Goal: Transaction & Acquisition: Purchase product/service

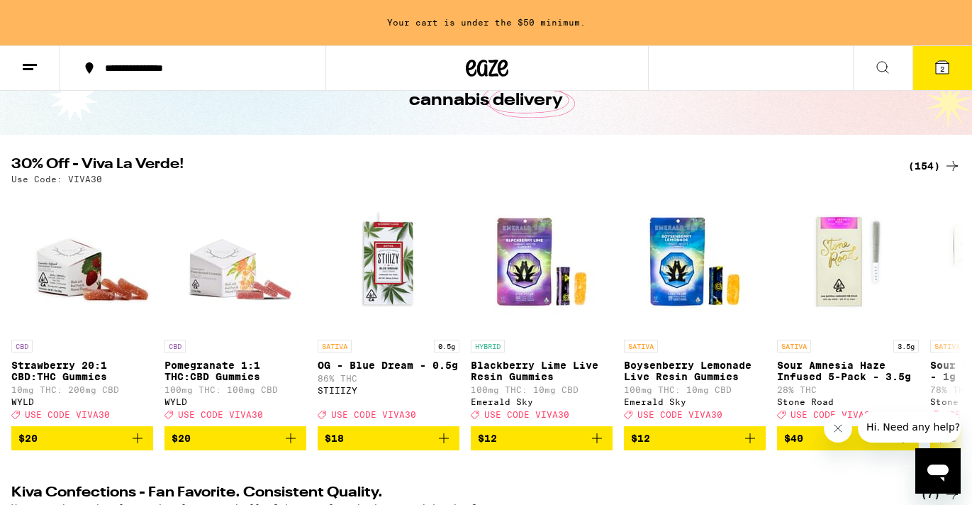
click at [927, 162] on div "(154)" at bounding box center [934, 165] width 52 height 17
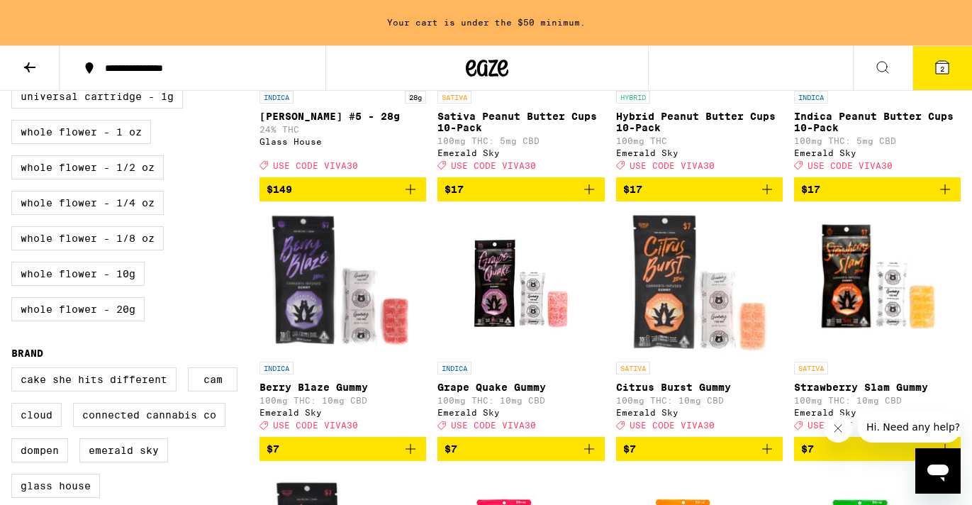
scroll to position [935, 0]
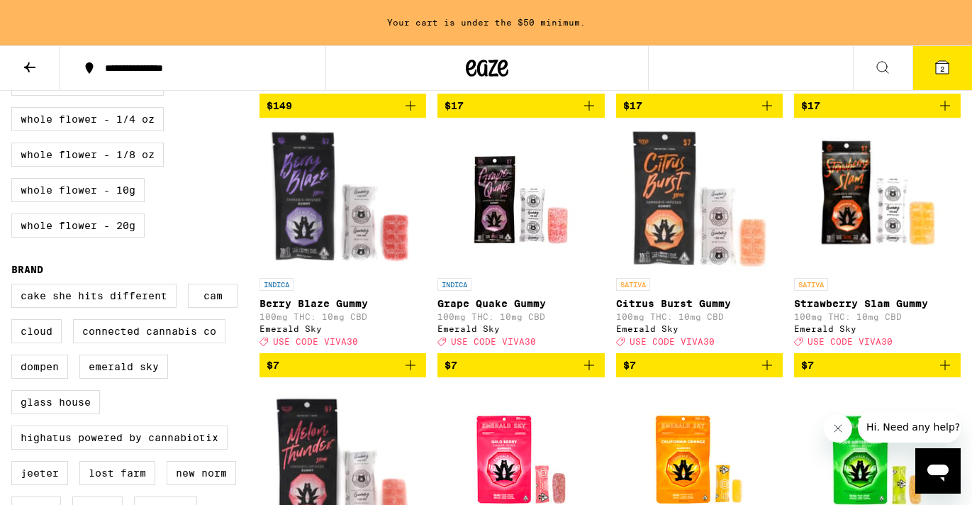
click at [595, 374] on icon "Add to bag" at bounding box center [589, 365] width 17 height 17
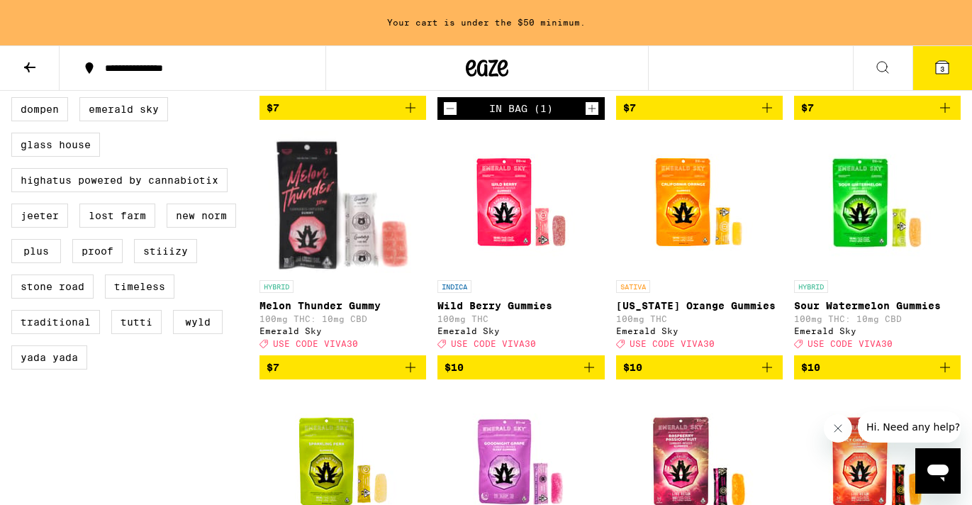
scroll to position [1217, 0]
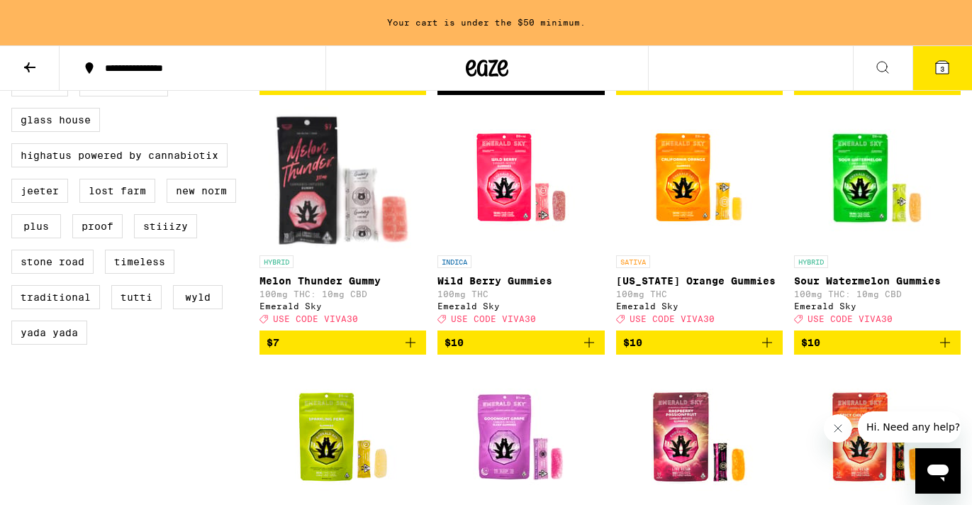
click at [381, 351] on span "$7" at bounding box center [343, 342] width 152 height 17
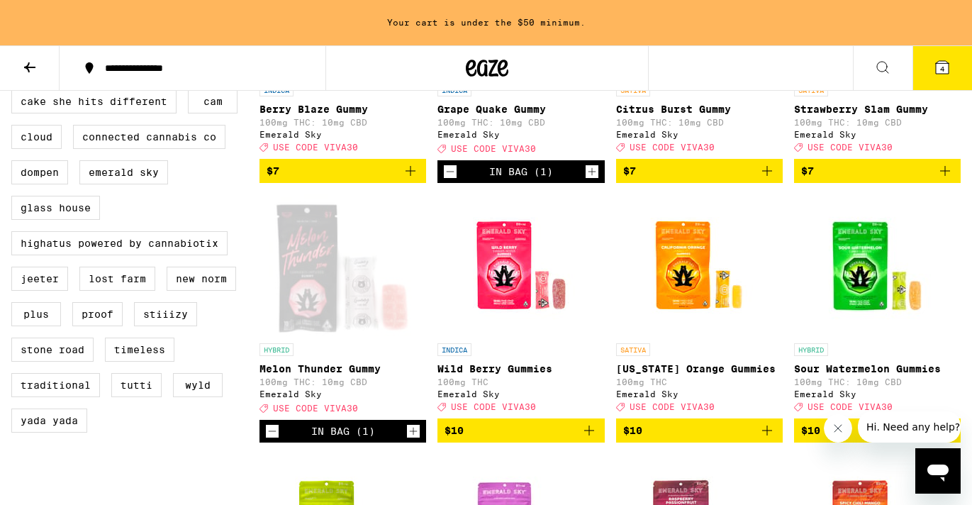
scroll to position [1055, 0]
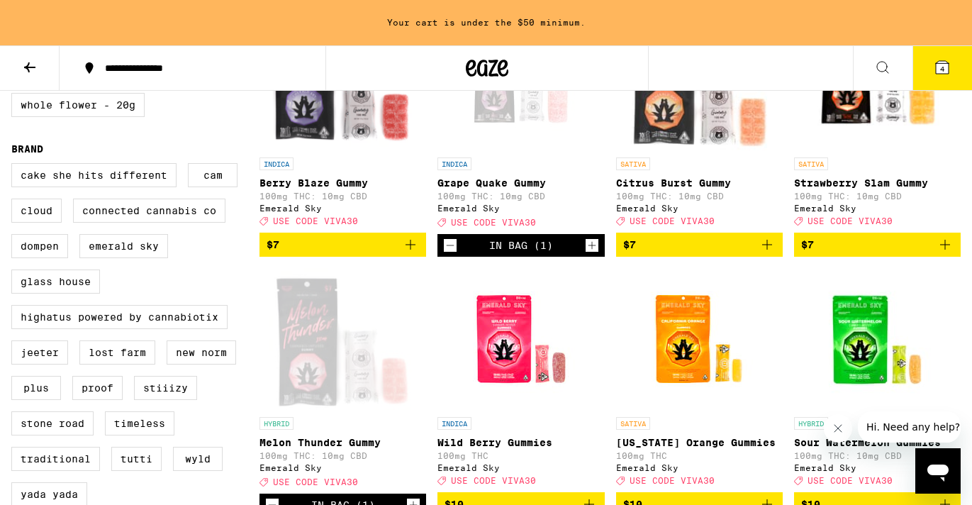
click at [379, 257] on button "$7" at bounding box center [343, 245] width 167 height 24
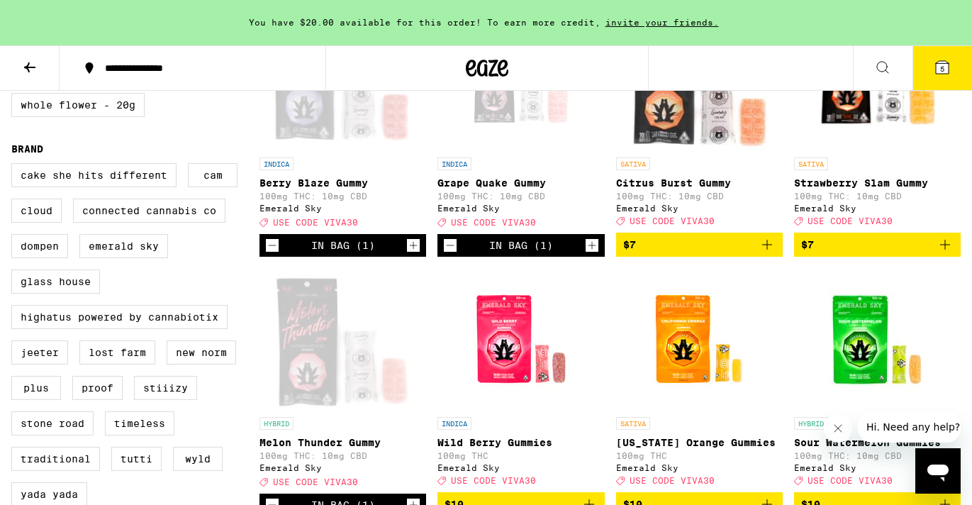
click at [934, 67] on icon at bounding box center [942, 67] width 17 height 17
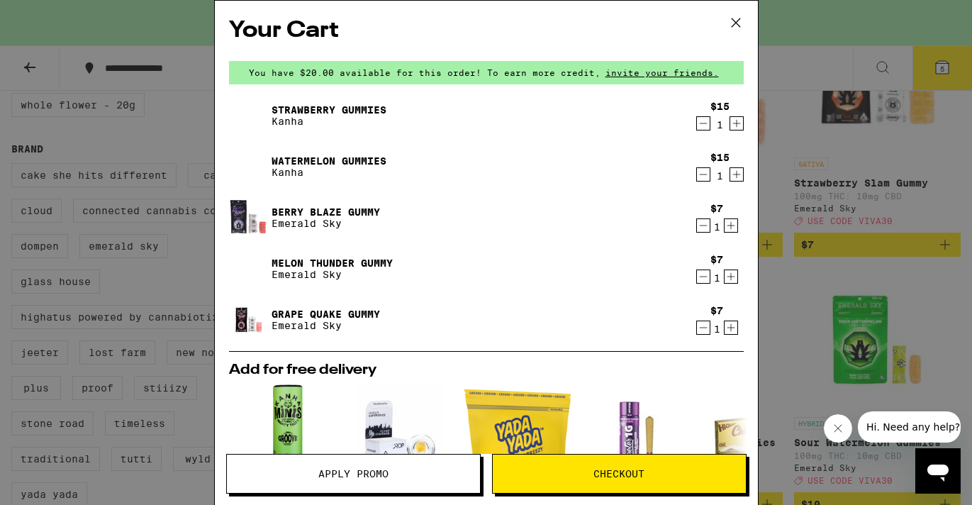
click at [700, 122] on icon "Decrement" at bounding box center [703, 123] width 13 height 17
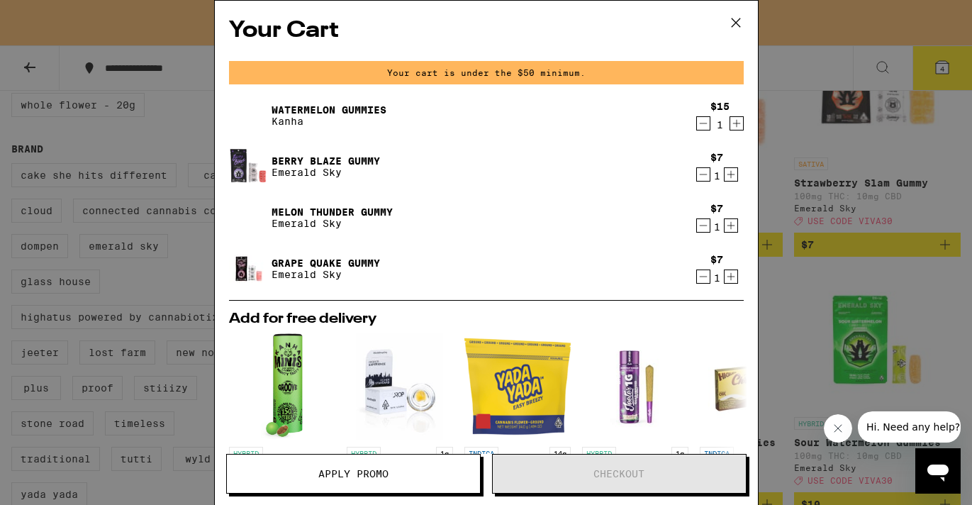
click at [701, 121] on icon "Decrement" at bounding box center [703, 123] width 13 height 17
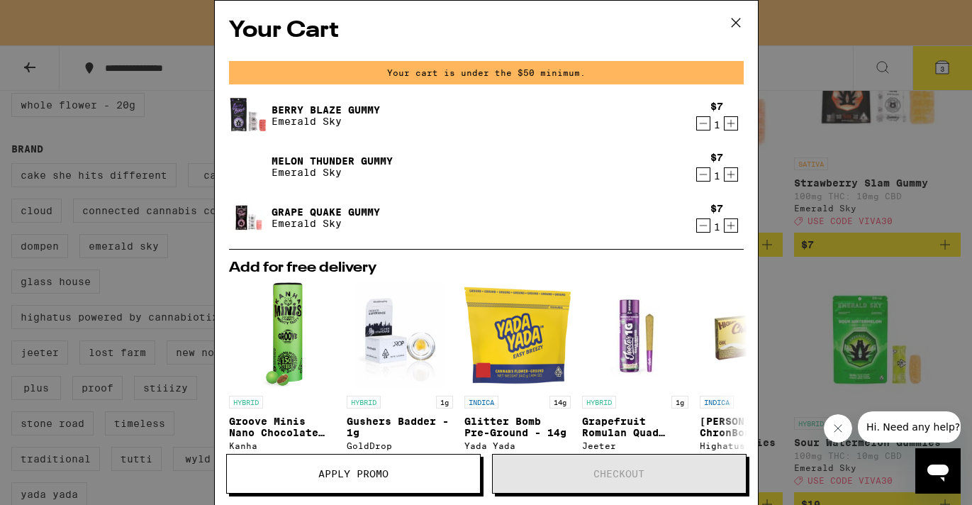
click at [734, 22] on icon at bounding box center [735, 22] width 21 height 21
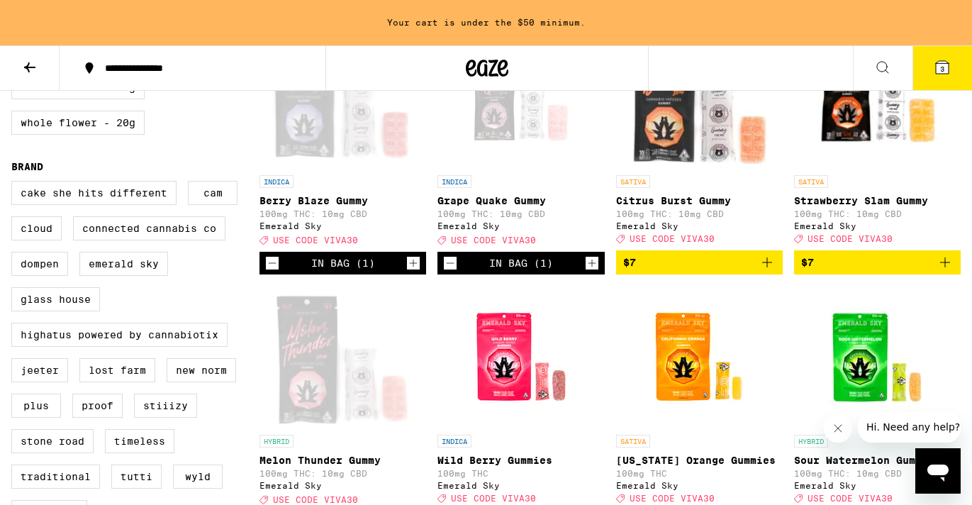
scroll to position [1025, 0]
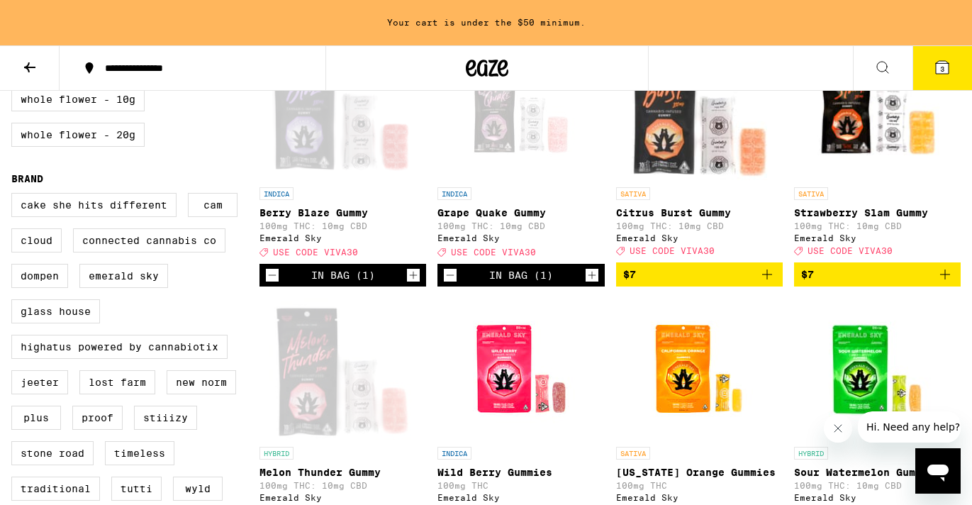
click at [821, 283] on span "$7" at bounding box center [877, 274] width 152 height 17
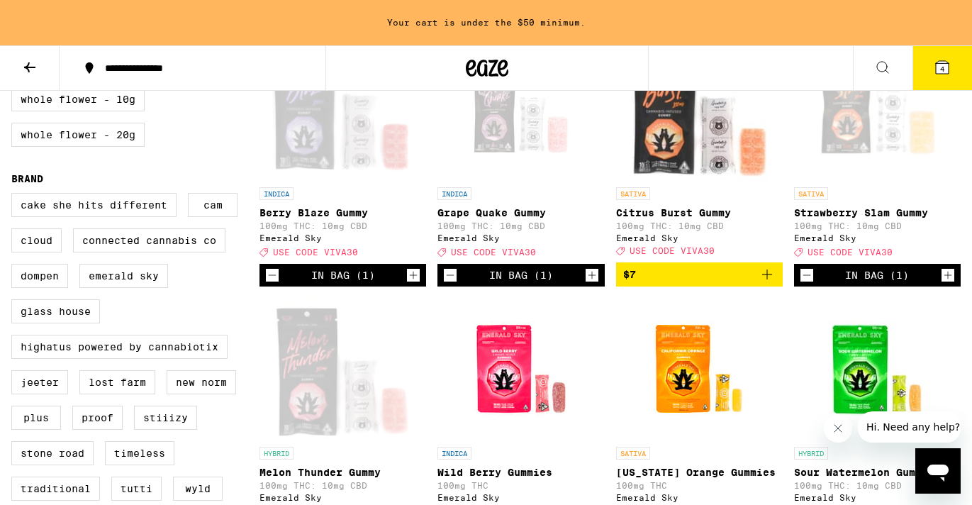
click at [589, 279] on icon "Increment" at bounding box center [592, 276] width 8 height 8
click at [933, 63] on button "6" at bounding box center [943, 68] width 60 height 44
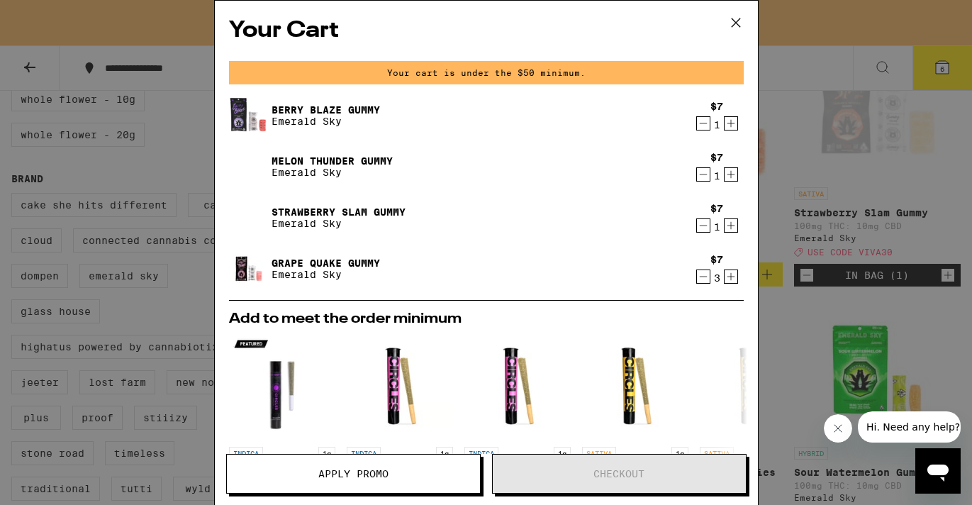
click at [729, 173] on icon "Increment" at bounding box center [731, 174] width 13 height 17
click at [733, 174] on icon "Increment" at bounding box center [731, 174] width 13 height 17
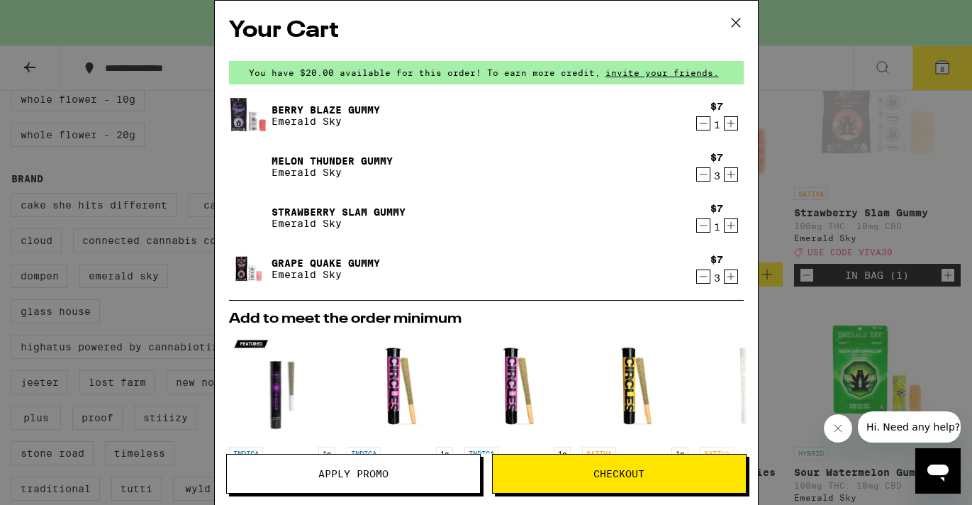
click at [735, 23] on icon at bounding box center [735, 22] width 9 height 9
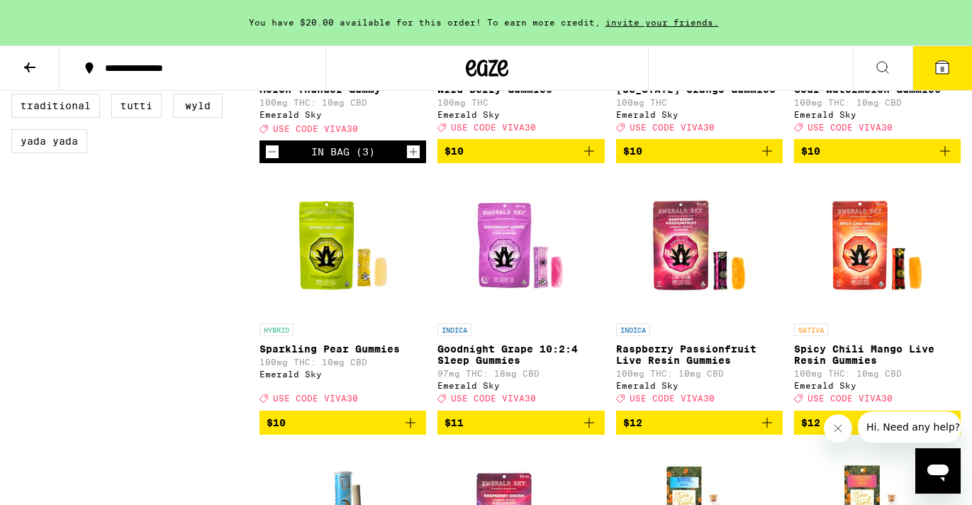
scroll to position [1308, 0]
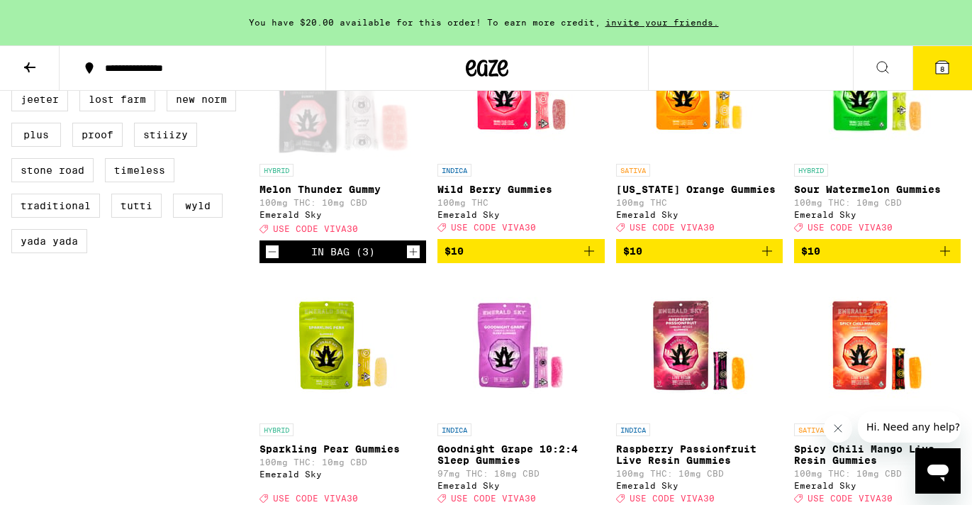
click at [930, 67] on button "8" at bounding box center [943, 68] width 60 height 44
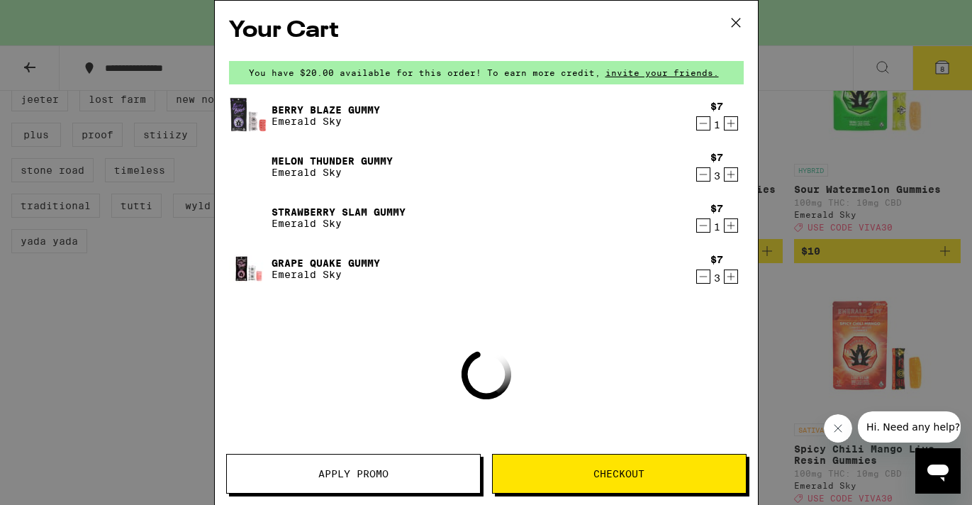
click at [367, 457] on button "Apply Promo" at bounding box center [353, 474] width 255 height 40
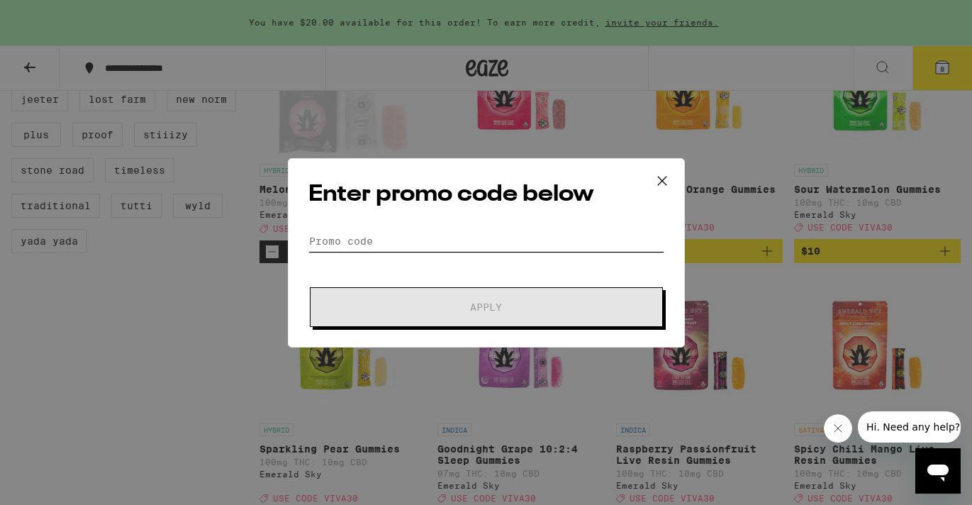
click at [399, 238] on input "Promo Code" at bounding box center [486, 240] width 356 height 21
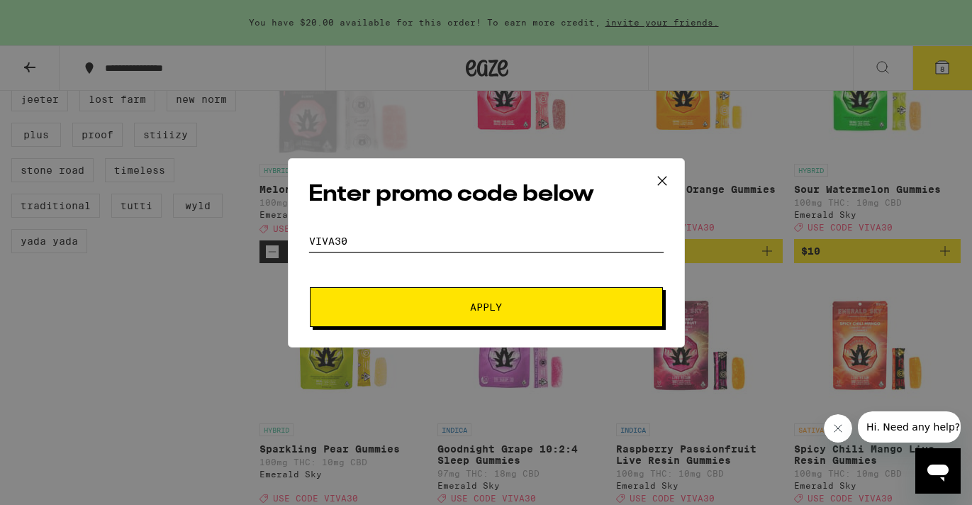
type input "viva30"
click at [405, 305] on span "Apply" at bounding box center [486, 307] width 255 height 10
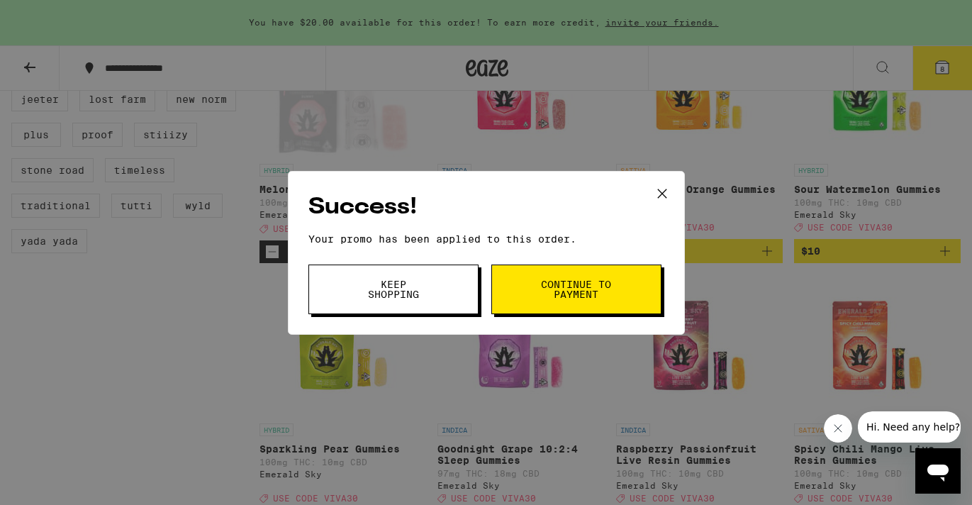
click at [521, 284] on button "Continue to payment" at bounding box center [576, 290] width 170 height 50
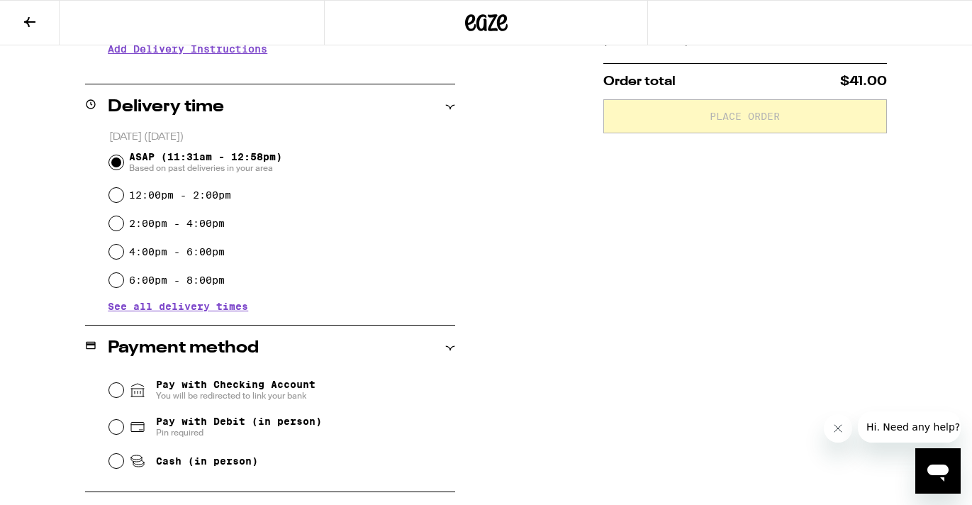
scroll to position [325, 0]
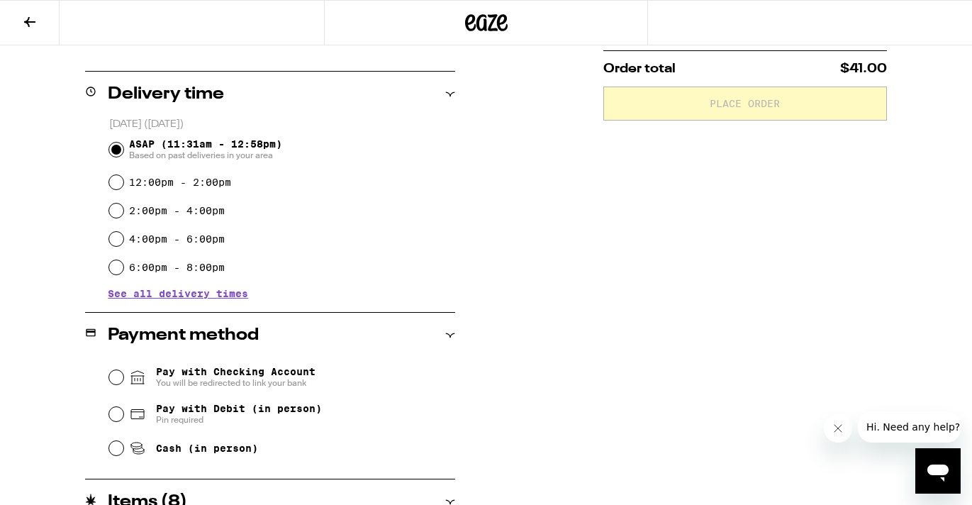
click at [119, 410] on div "Pay with Debit (in person) Pin required" at bounding box center [282, 414] width 347 height 37
click at [114, 416] on input "Pay with Debit (in person) Pin required" at bounding box center [116, 414] width 14 height 14
radio input "true"
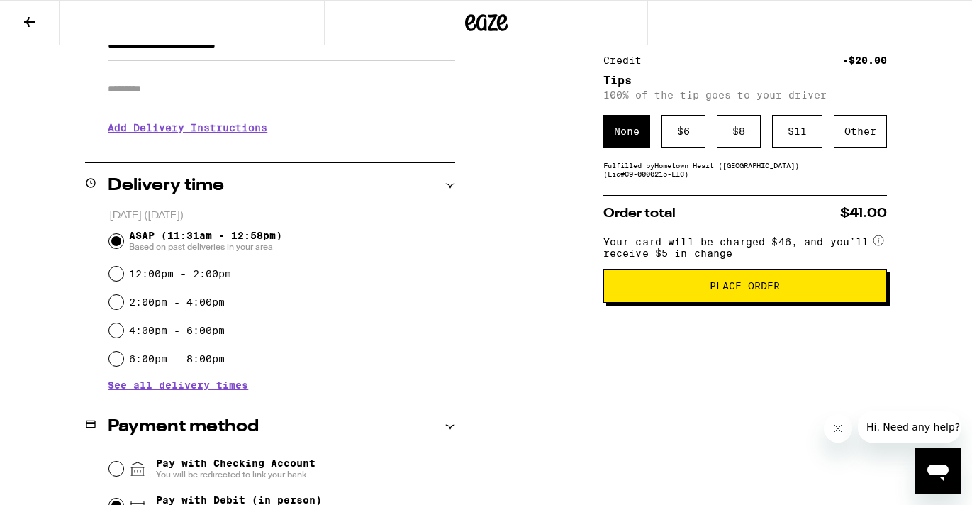
scroll to position [113, 0]
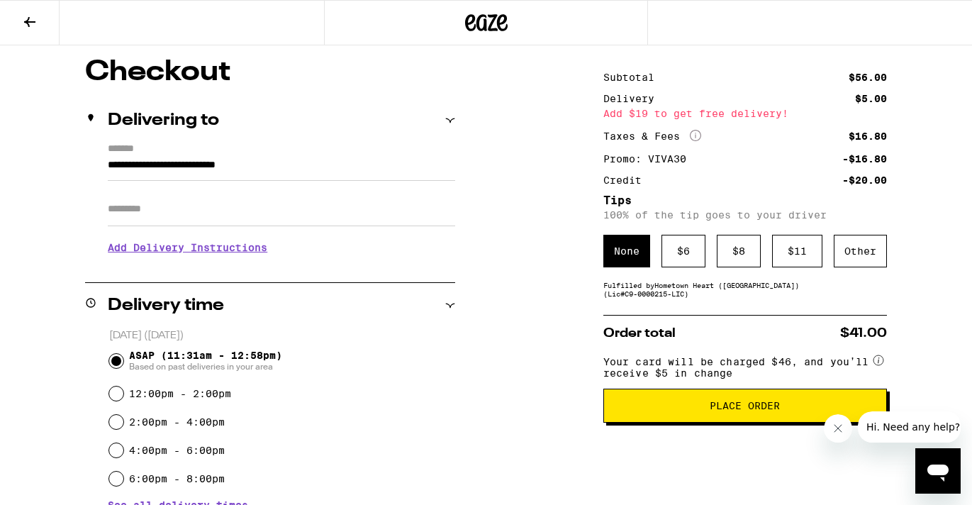
click at [36, 28] on icon at bounding box center [29, 21] width 17 height 17
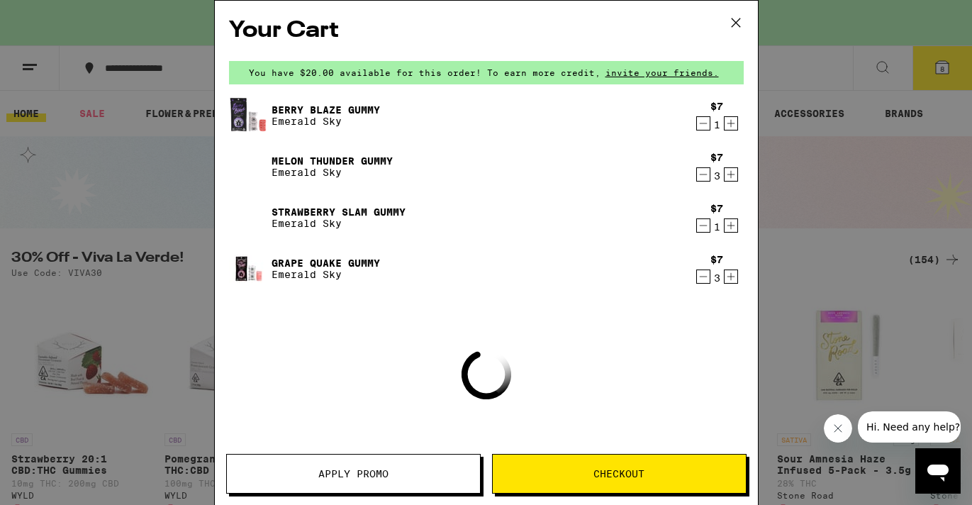
click at [701, 174] on icon "Decrement" at bounding box center [703, 174] width 13 height 17
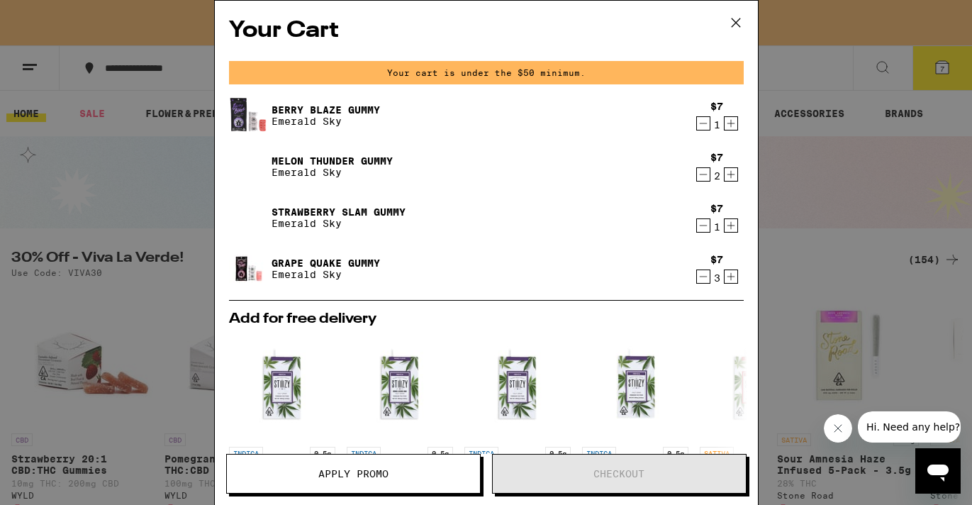
click at [705, 277] on icon "Decrement" at bounding box center [703, 276] width 13 height 17
click at [740, 26] on icon at bounding box center [735, 22] width 21 height 21
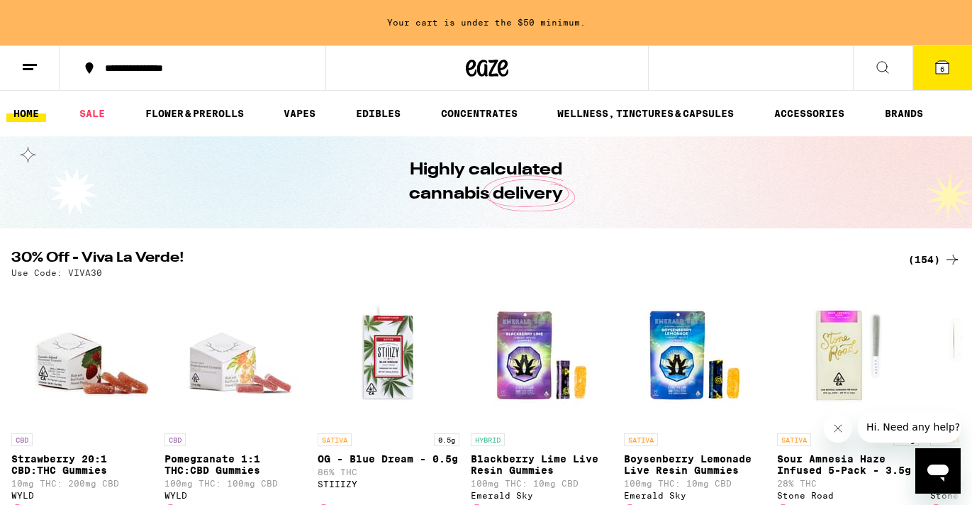
click at [933, 67] on button "6" at bounding box center [943, 68] width 60 height 44
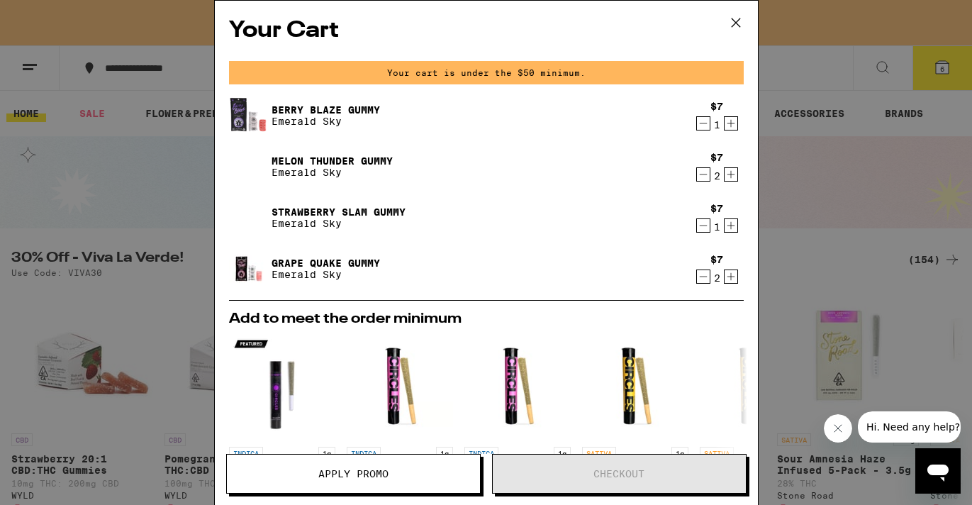
click at [738, 24] on icon at bounding box center [735, 22] width 9 height 9
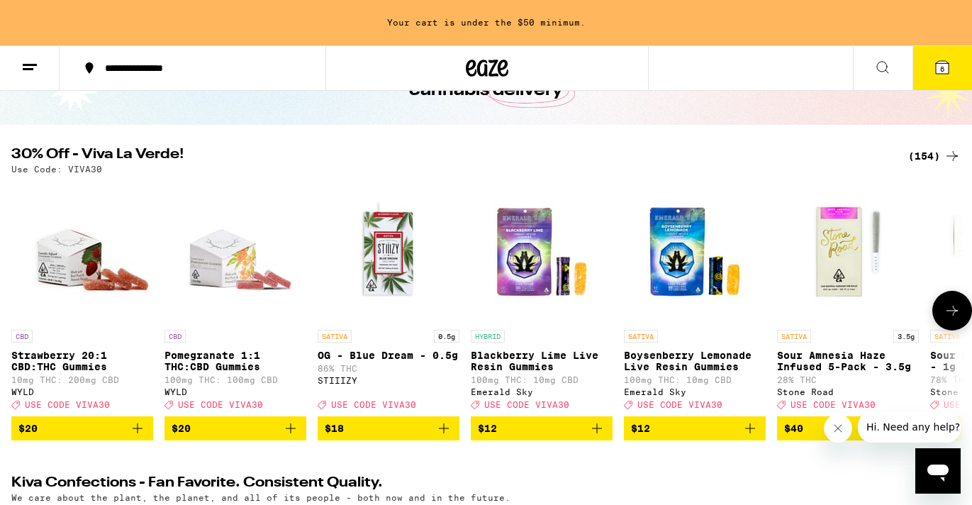
scroll to position [84, 0]
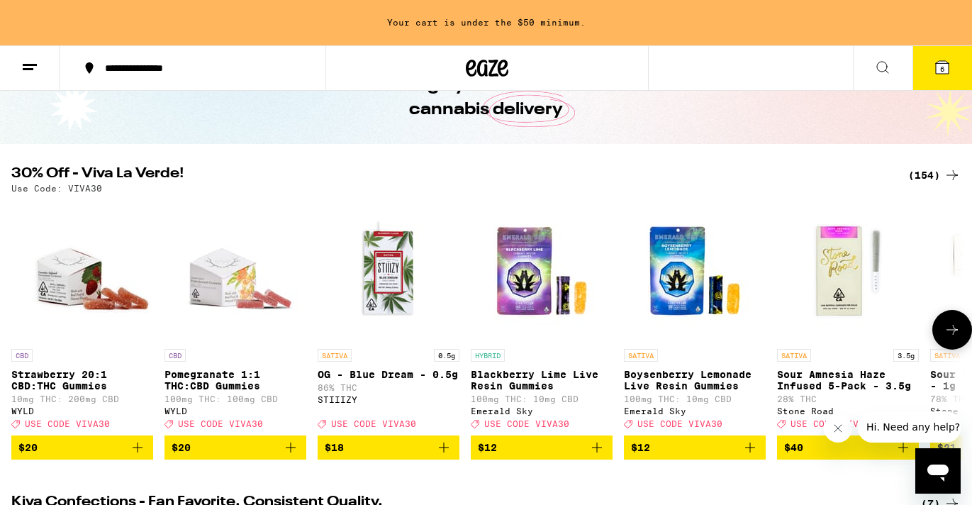
click at [950, 333] on icon at bounding box center [952, 329] width 17 height 17
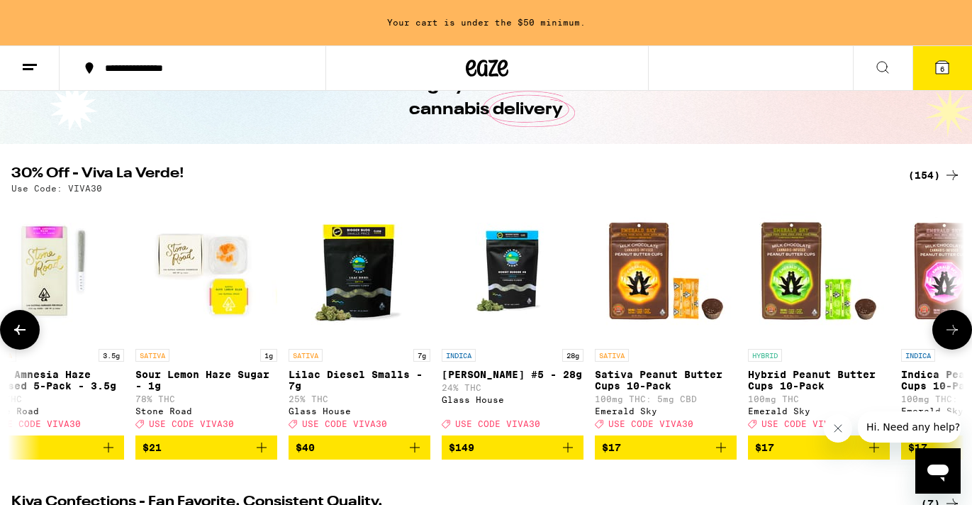
click at [950, 333] on icon at bounding box center [952, 329] width 17 height 17
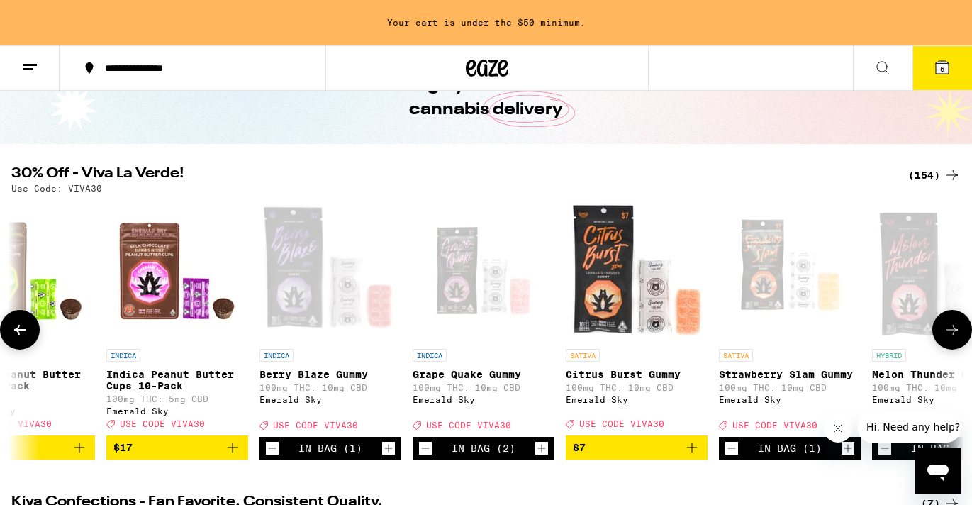
click at [950, 333] on icon at bounding box center [952, 329] width 17 height 17
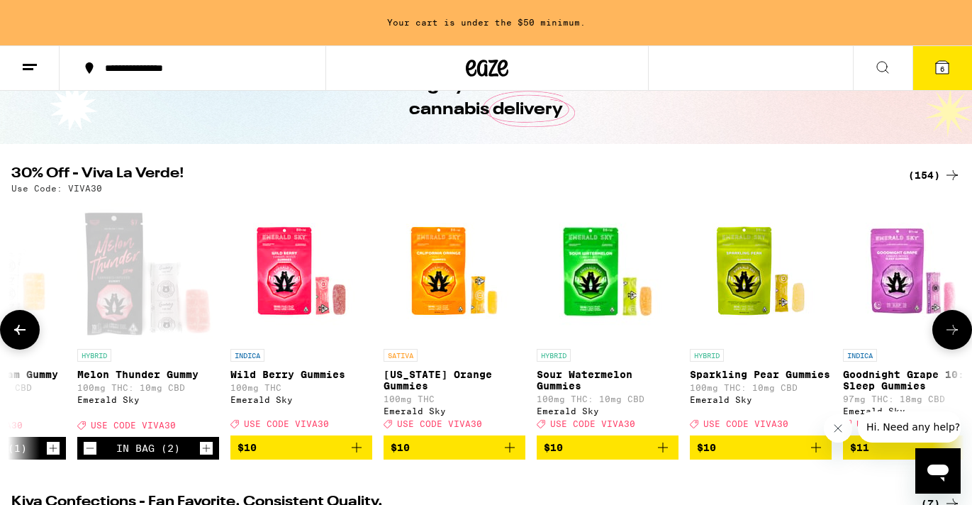
click at [950, 333] on icon at bounding box center [952, 329] width 17 height 17
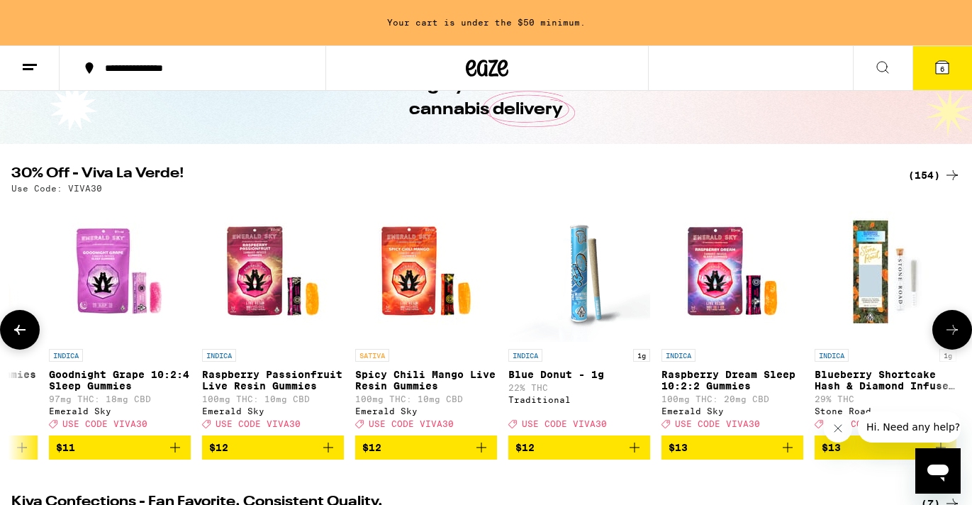
scroll to position [0, 3180]
click at [28, 333] on icon at bounding box center [19, 329] width 17 height 17
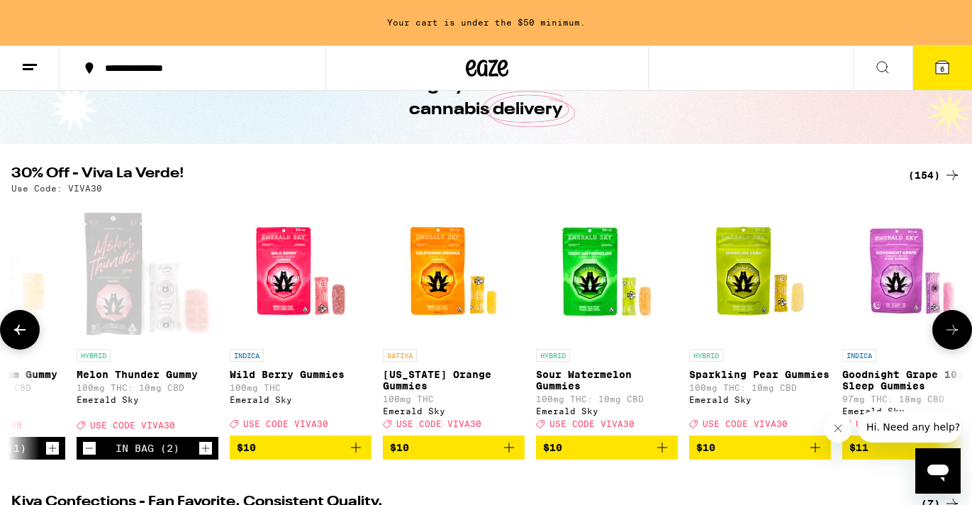
scroll to position [0, 2385]
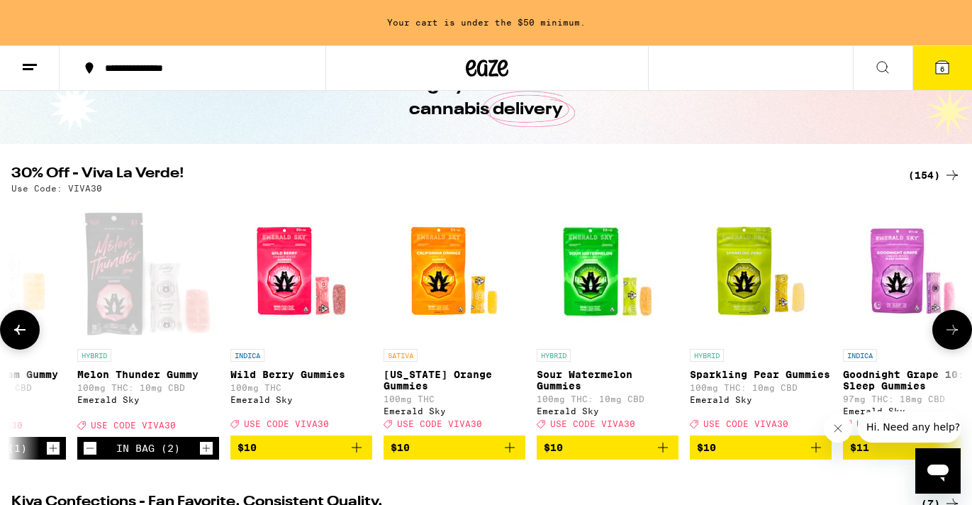
click at [369, 457] on button "$10" at bounding box center [301, 447] width 142 height 24
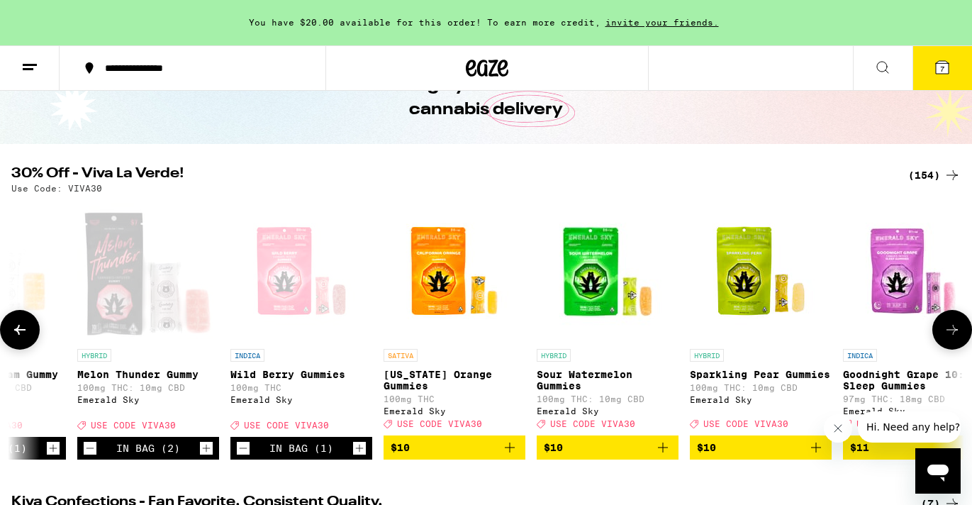
click at [950, 338] on icon at bounding box center [952, 329] width 17 height 17
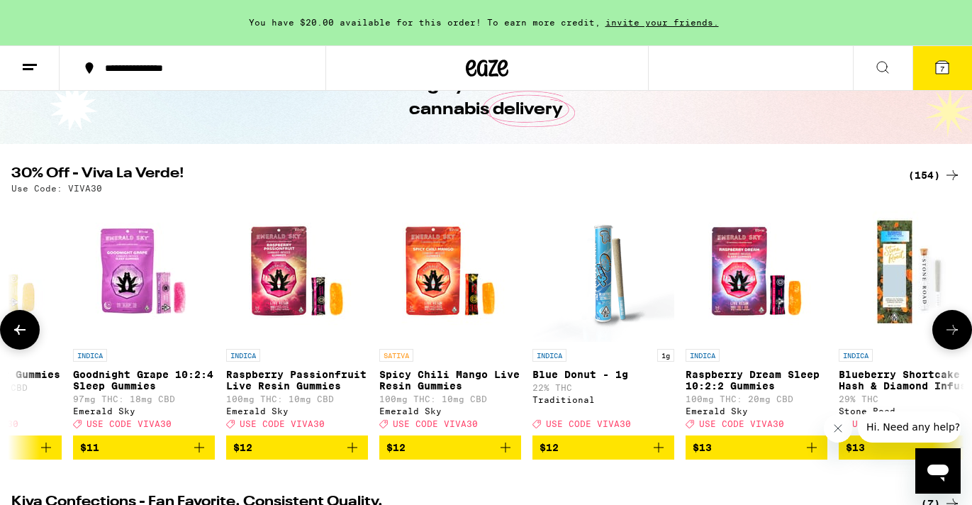
click at [950, 338] on icon at bounding box center [952, 329] width 17 height 17
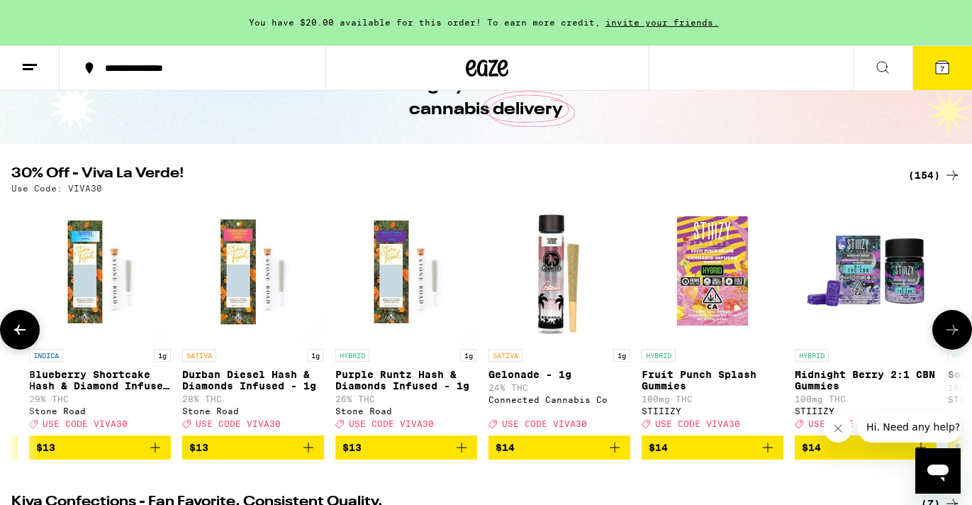
click at [950, 338] on icon at bounding box center [952, 329] width 17 height 17
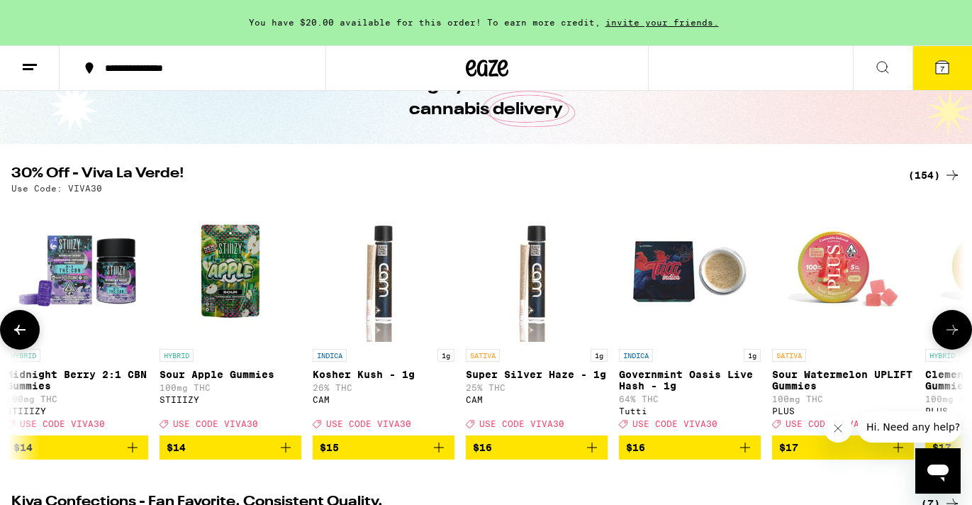
click at [950, 338] on icon at bounding box center [952, 329] width 17 height 17
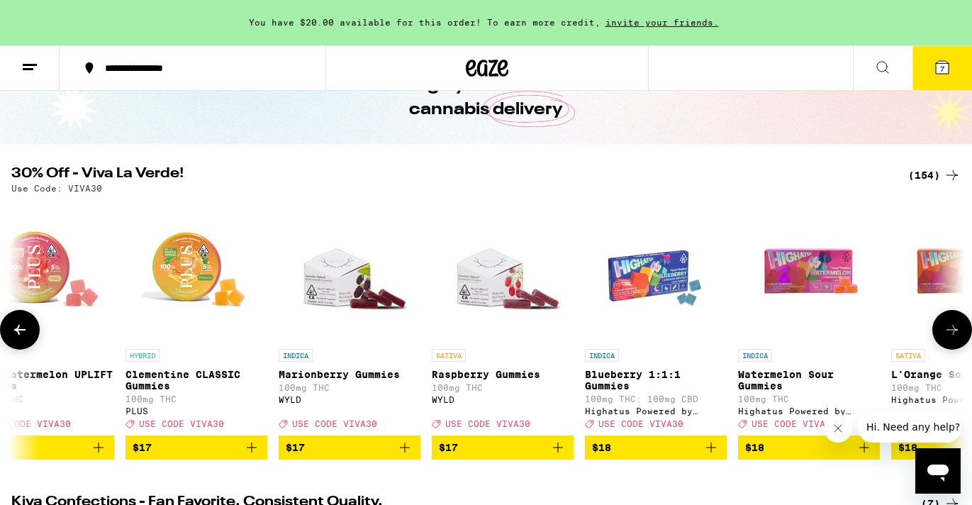
click at [950, 338] on icon at bounding box center [952, 329] width 17 height 17
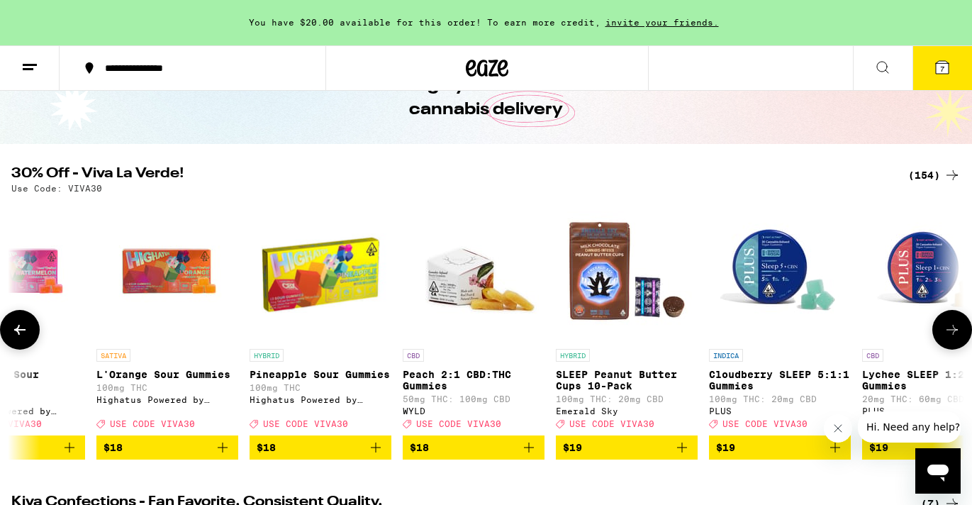
click at [950, 338] on icon at bounding box center [952, 329] width 17 height 17
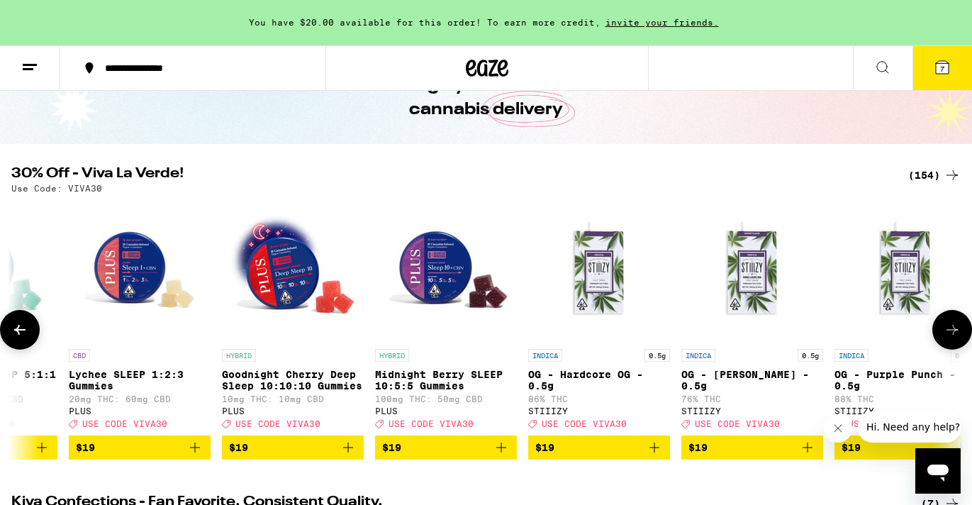
click at [950, 338] on icon at bounding box center [952, 329] width 17 height 17
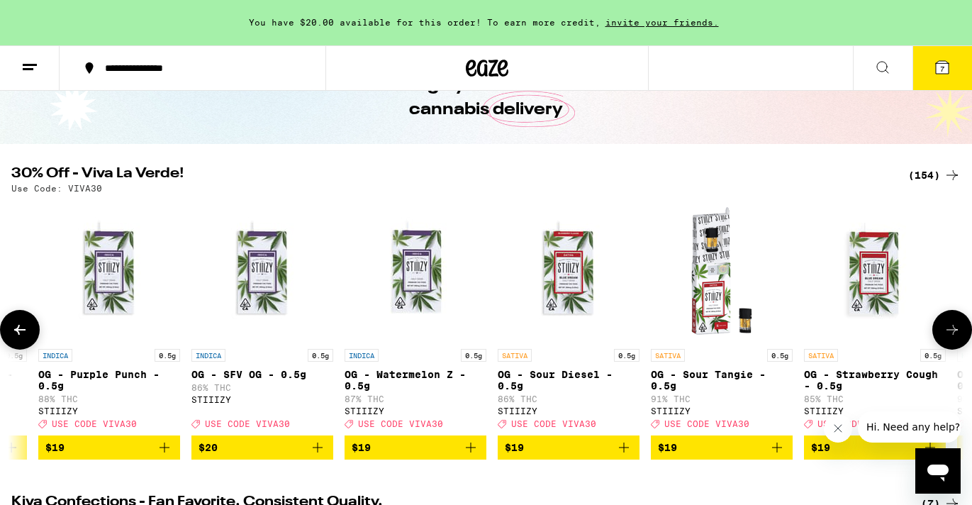
click at [950, 338] on icon at bounding box center [952, 329] width 17 height 17
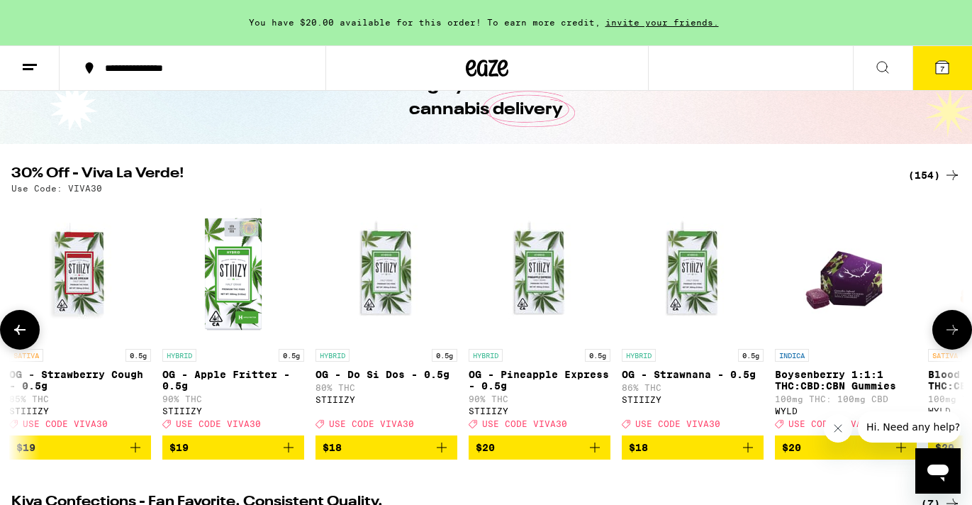
click at [950, 338] on icon at bounding box center [952, 329] width 17 height 17
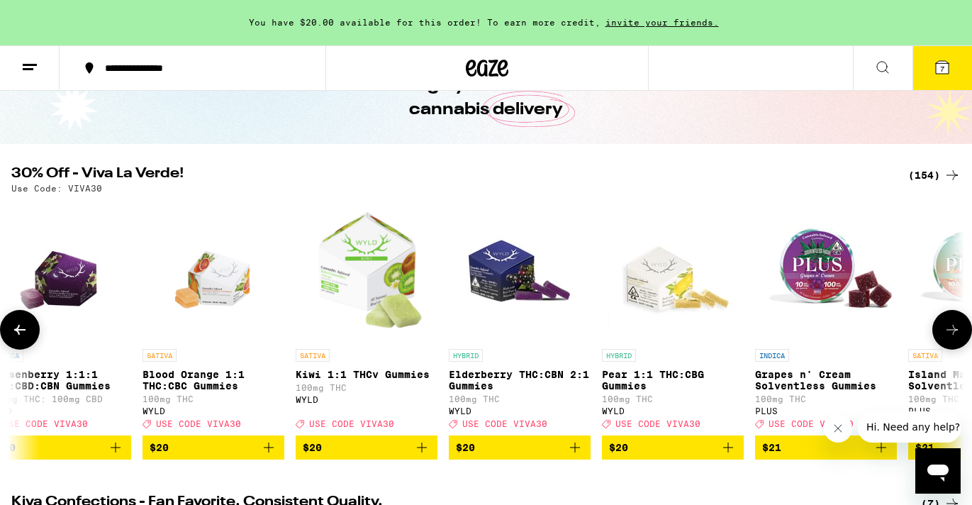
click at [950, 338] on icon at bounding box center [952, 329] width 17 height 17
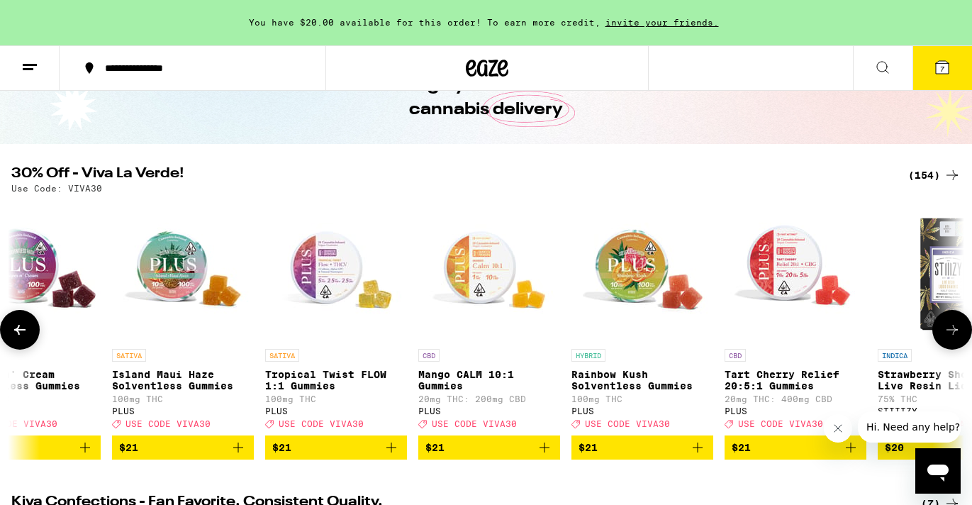
click at [950, 338] on icon at bounding box center [952, 329] width 17 height 17
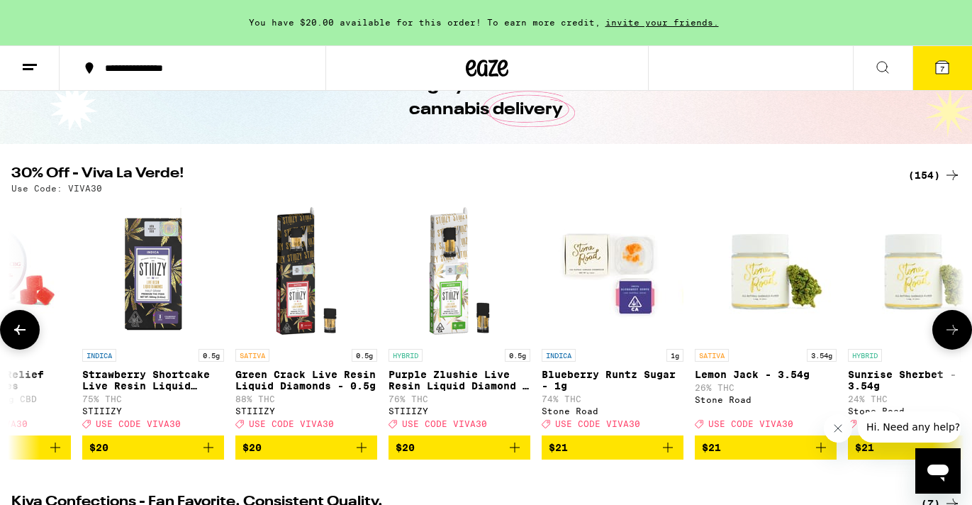
click at [950, 338] on icon at bounding box center [952, 329] width 17 height 17
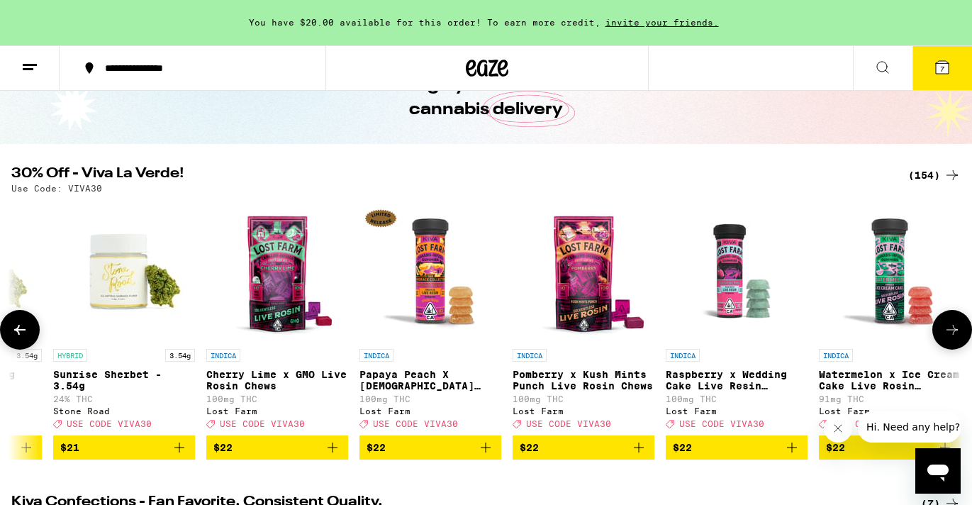
click at [950, 338] on icon at bounding box center [952, 329] width 17 height 17
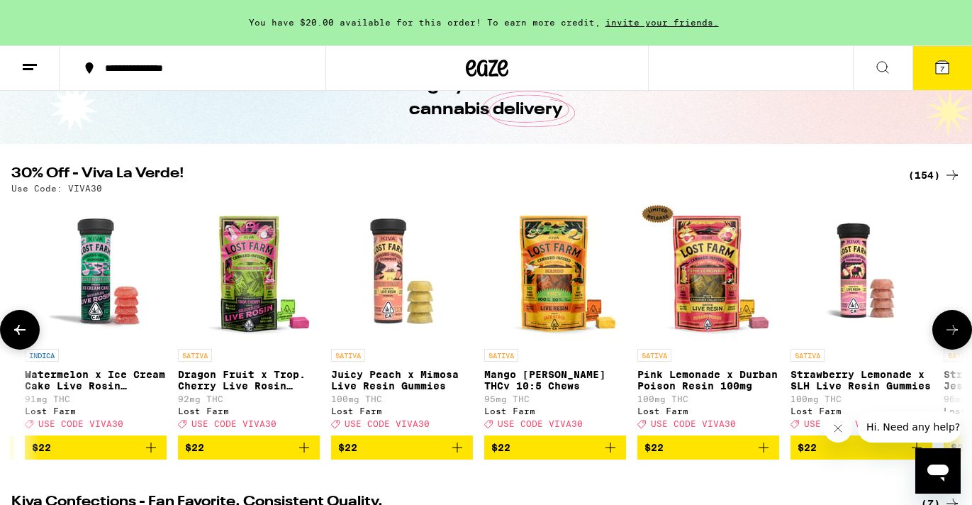
click at [950, 338] on icon at bounding box center [952, 329] width 17 height 17
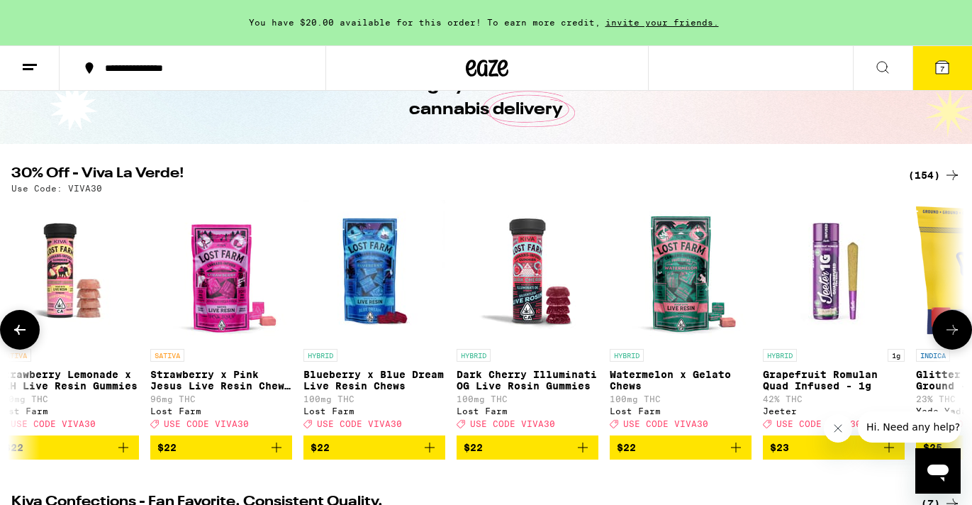
click at [950, 338] on icon at bounding box center [952, 329] width 17 height 17
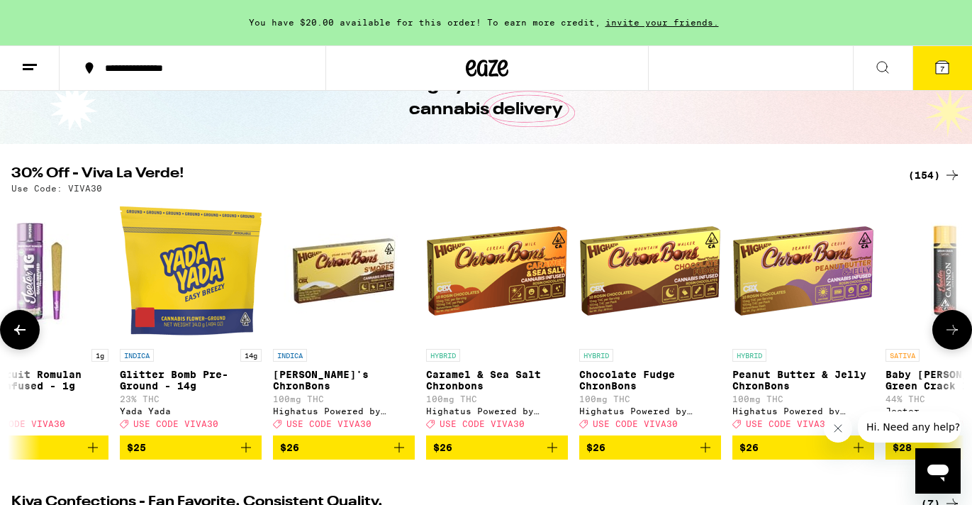
click at [950, 338] on icon at bounding box center [952, 329] width 17 height 17
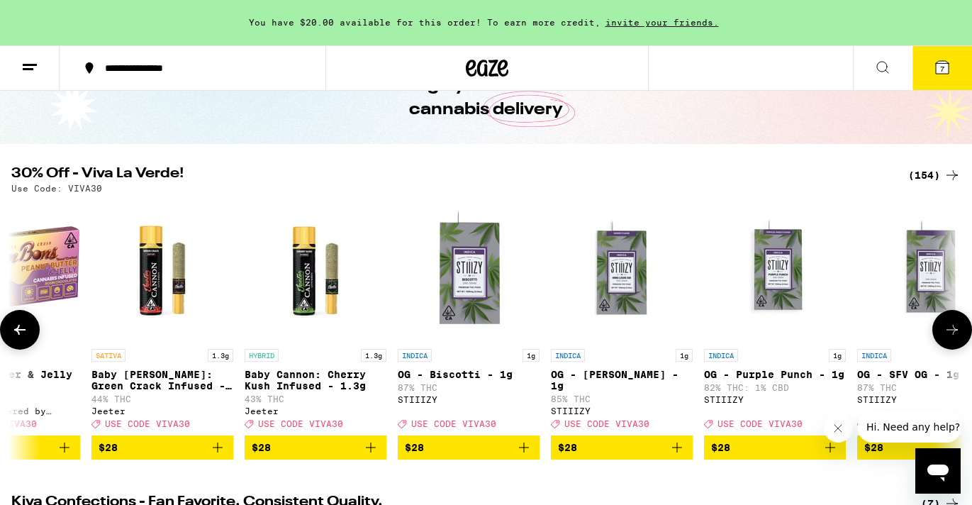
click at [950, 338] on icon at bounding box center [952, 329] width 17 height 17
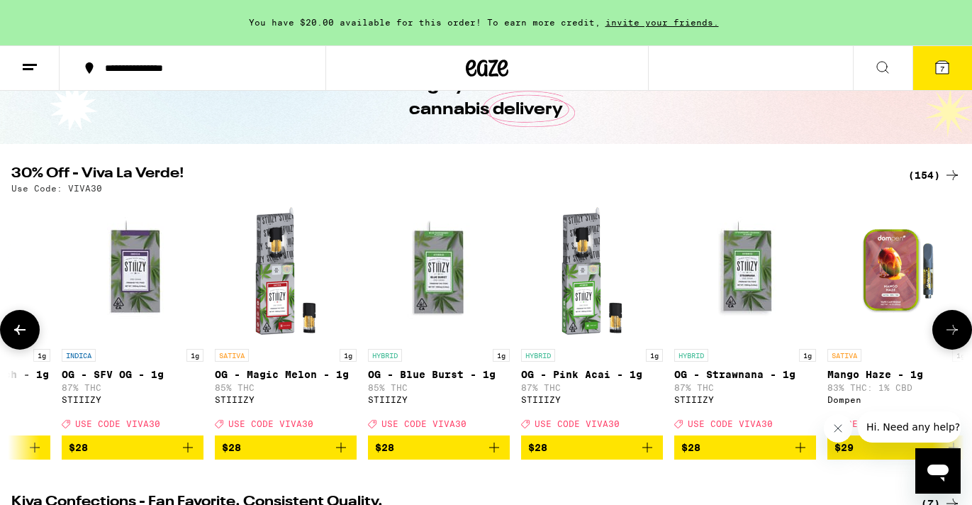
click at [950, 338] on icon at bounding box center [952, 329] width 17 height 17
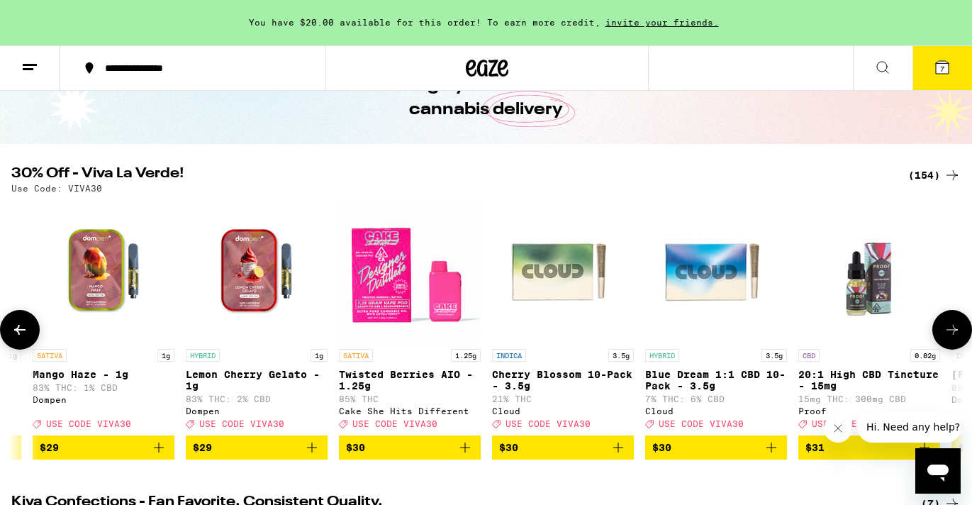
click at [950, 338] on icon at bounding box center [952, 329] width 17 height 17
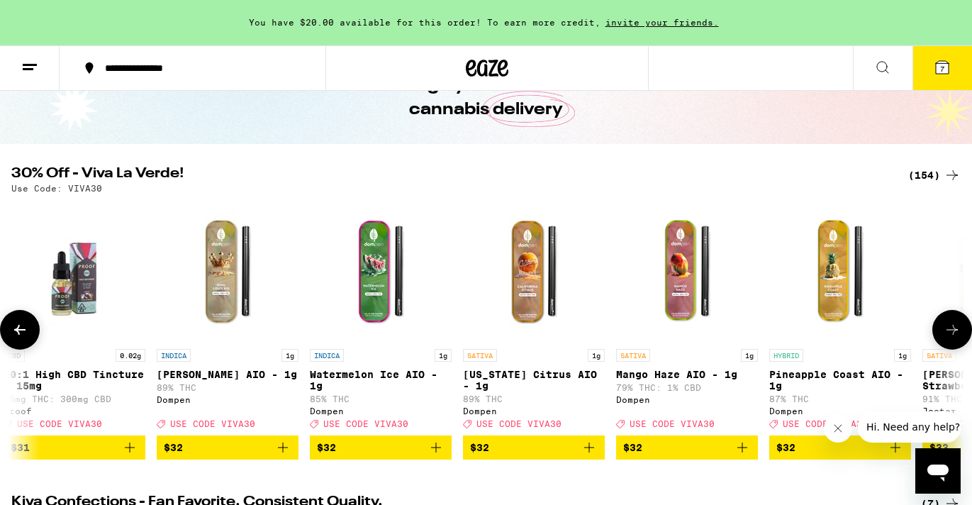
click at [950, 338] on icon at bounding box center [952, 329] width 17 height 17
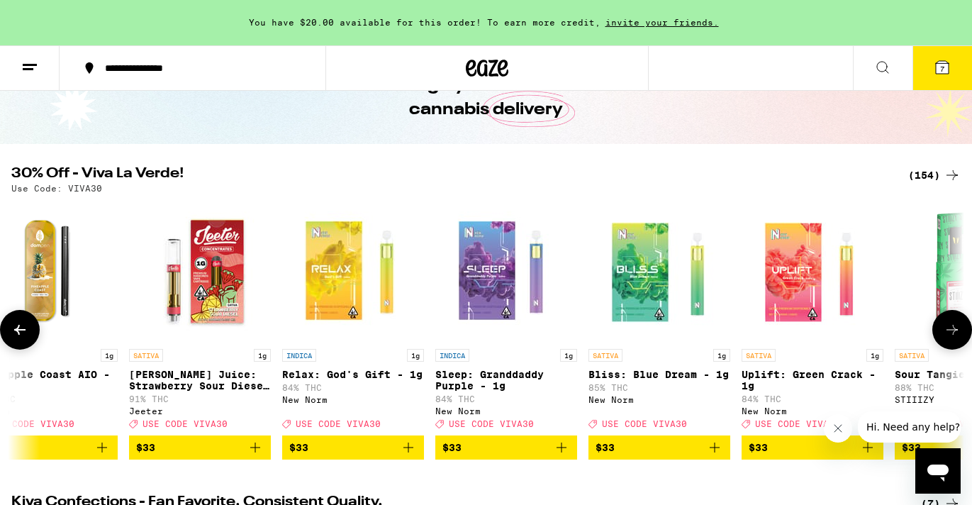
click at [950, 338] on icon at bounding box center [952, 329] width 17 height 17
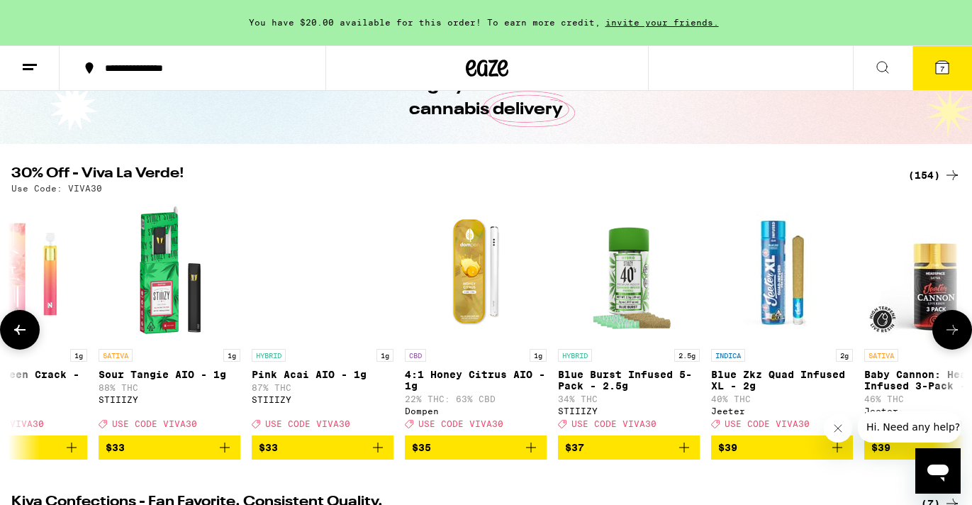
click at [950, 338] on icon at bounding box center [952, 329] width 17 height 17
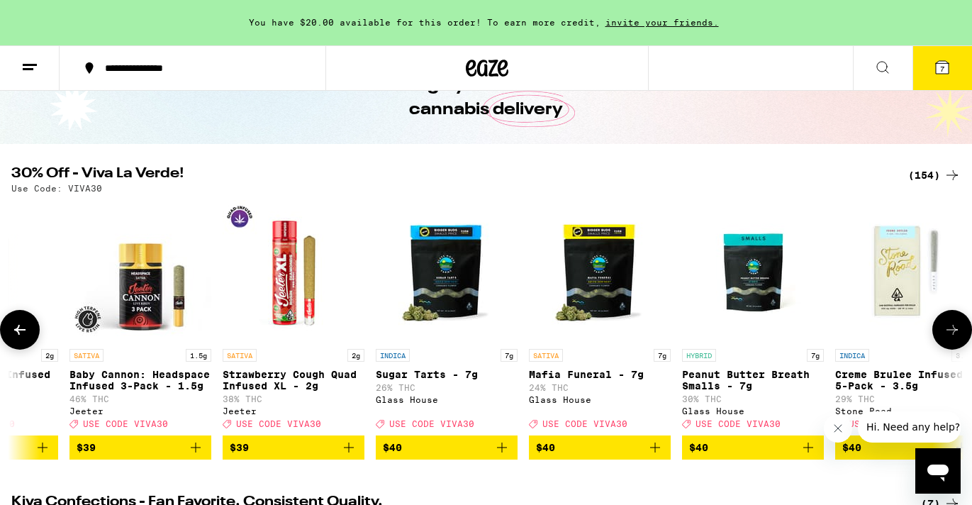
click at [950, 338] on icon at bounding box center [952, 329] width 17 height 17
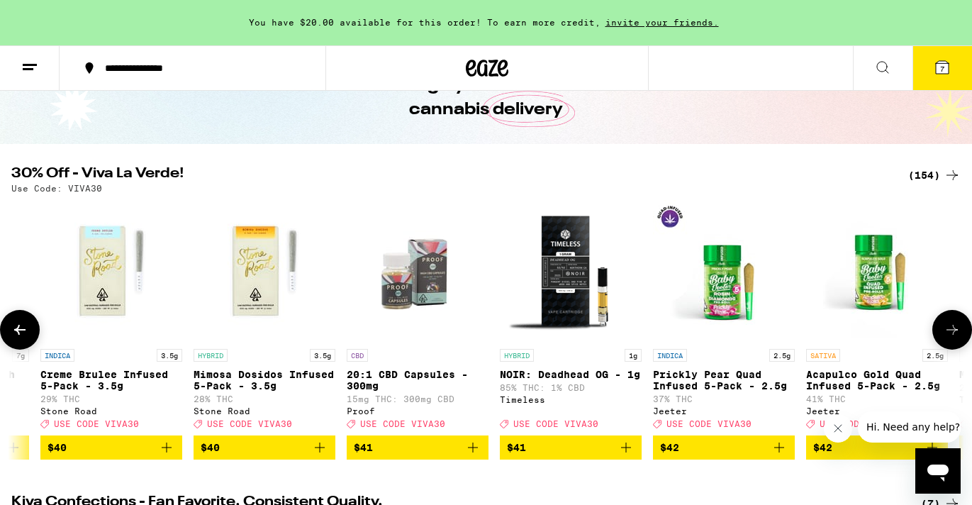
click at [950, 338] on icon at bounding box center [952, 329] width 17 height 17
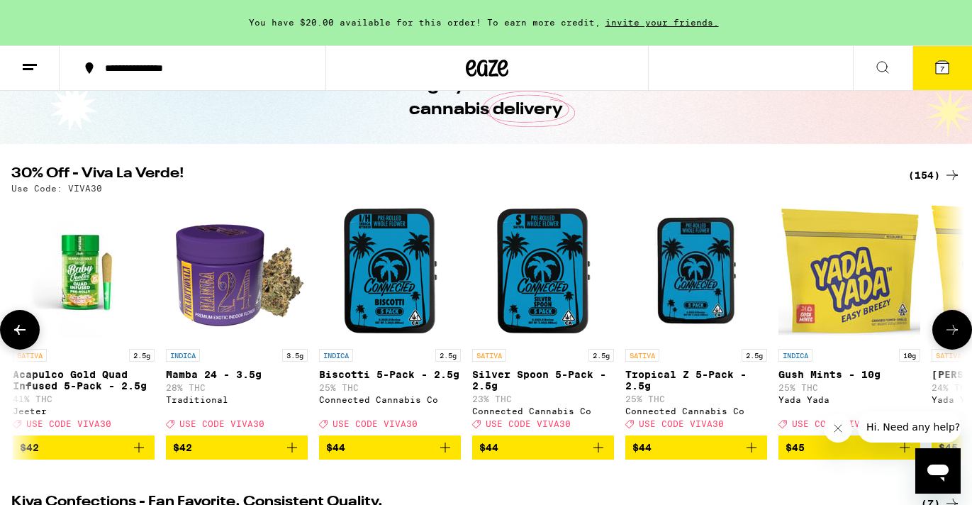
scroll to position [0, 21446]
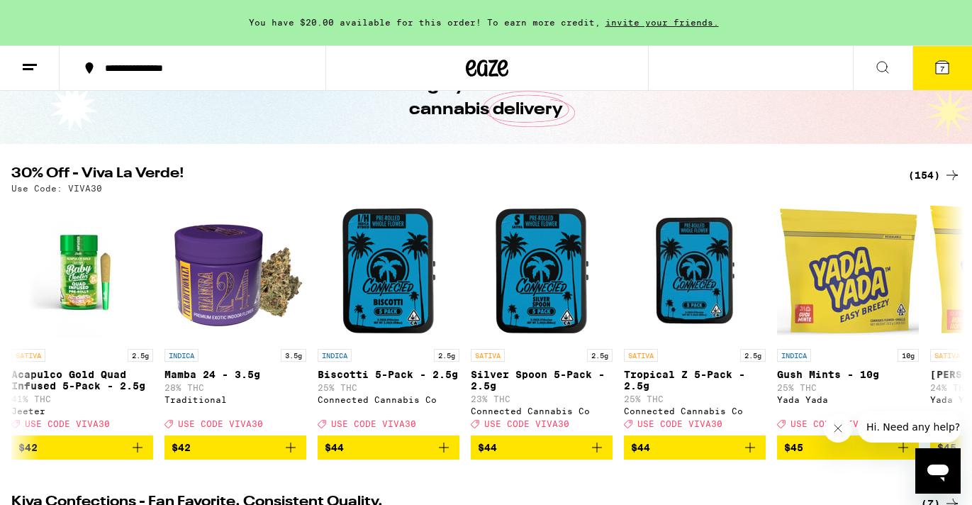
click at [948, 69] on icon at bounding box center [942, 67] width 13 height 13
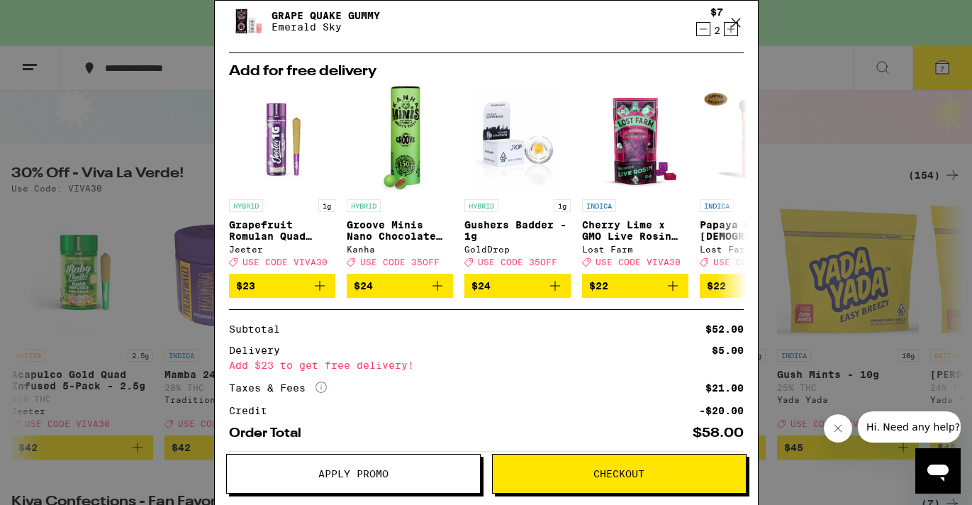
scroll to position [376, 0]
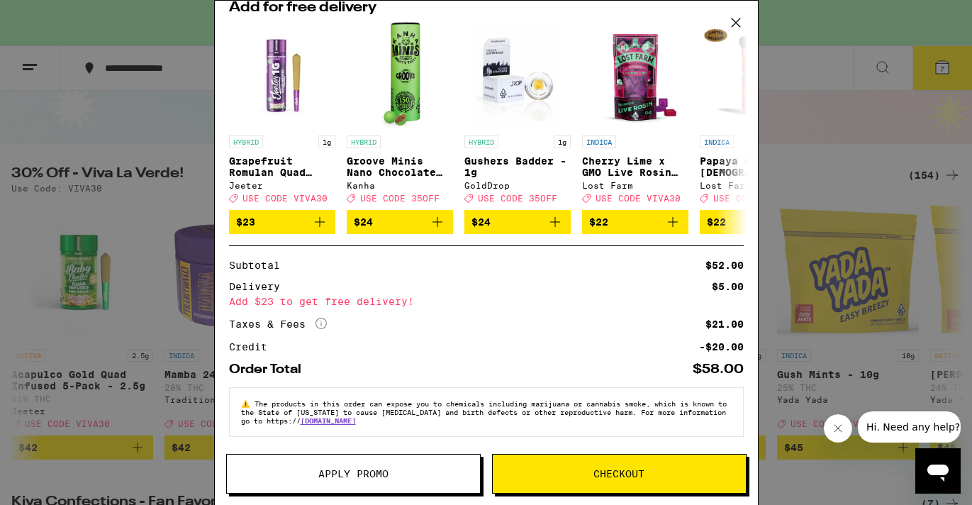
click at [447, 468] on button "Apply Promo" at bounding box center [353, 474] width 255 height 40
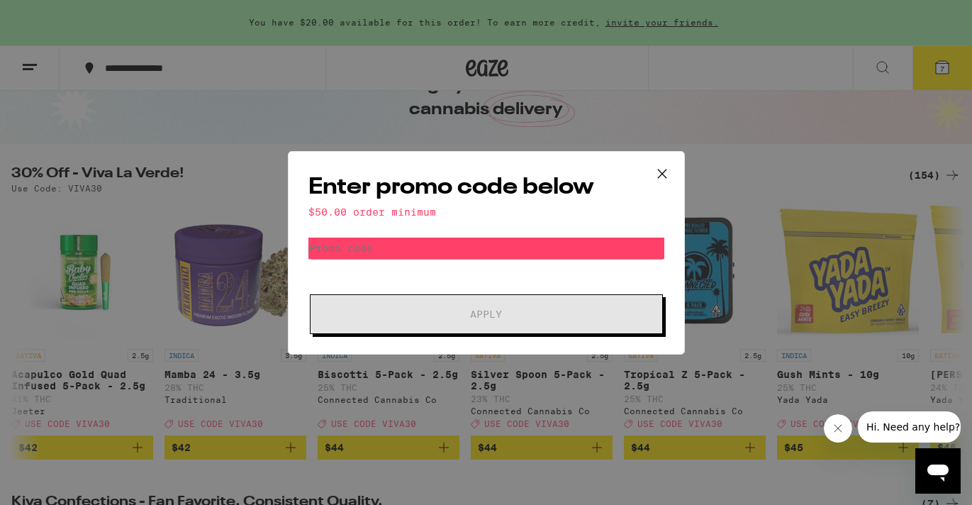
click at [467, 274] on form "Promo Code Apply" at bounding box center [486, 286] width 356 height 96
click at [467, 248] on input "Promo Code" at bounding box center [486, 248] width 356 height 21
click at [664, 164] on icon at bounding box center [662, 173] width 21 height 21
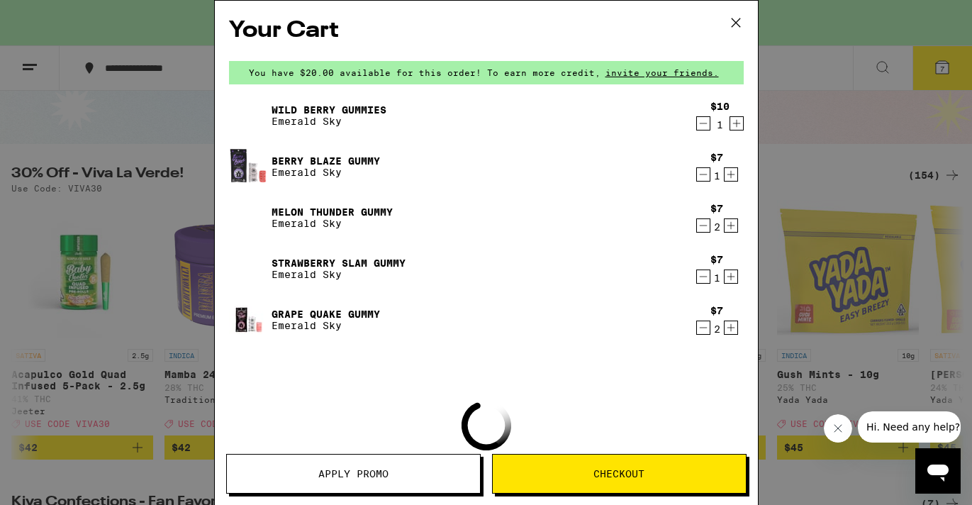
scroll to position [0, 21446]
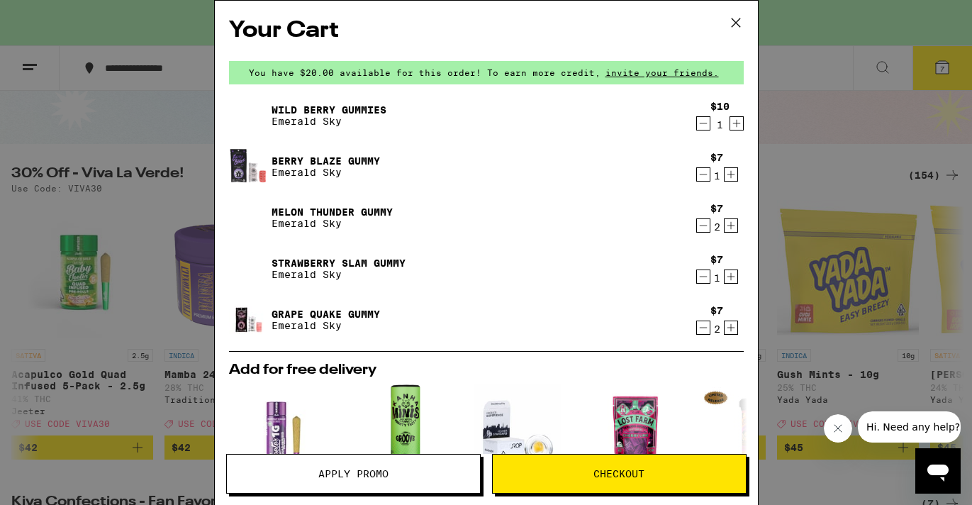
click at [606, 465] on button "Checkout" at bounding box center [619, 474] width 255 height 40
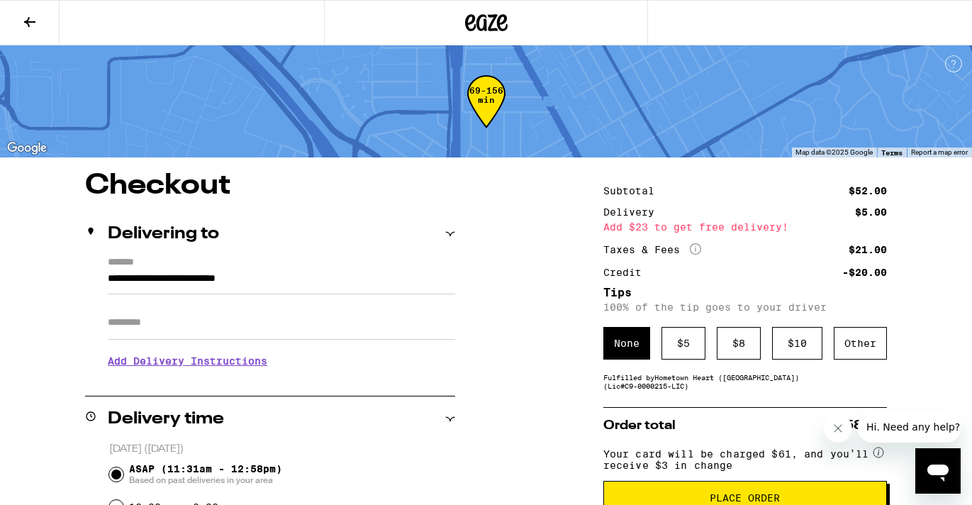
click at [30, 24] on icon at bounding box center [29, 21] width 17 height 17
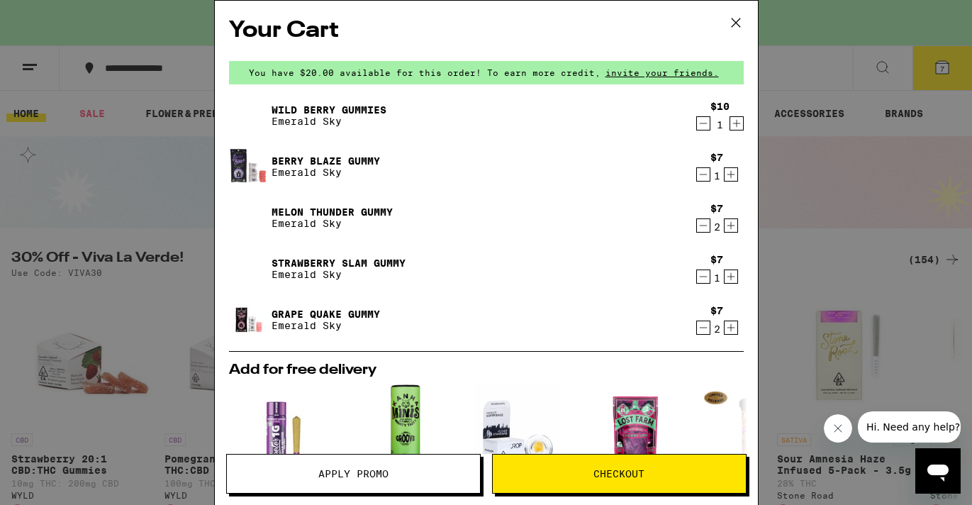
click at [410, 483] on button "Apply Promo" at bounding box center [353, 474] width 255 height 40
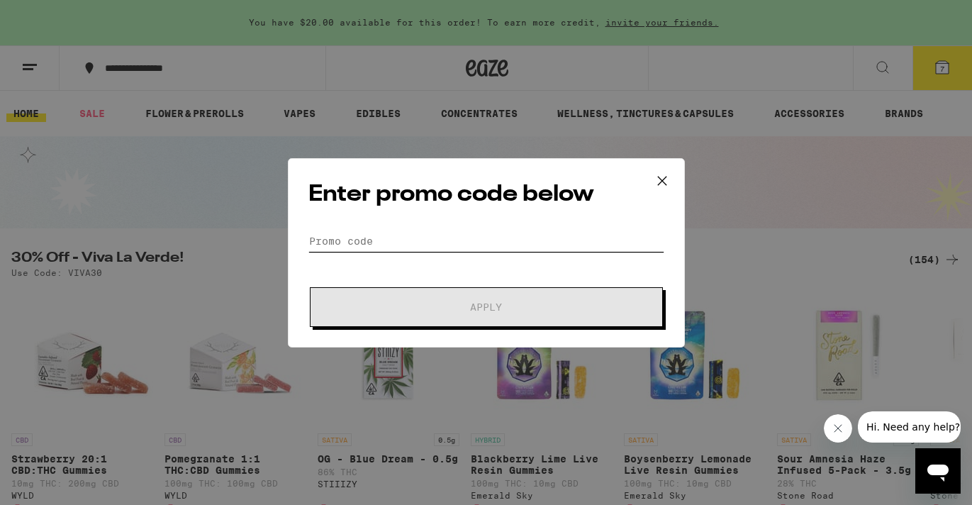
click at [475, 249] on input "Promo Code" at bounding box center [486, 240] width 356 height 21
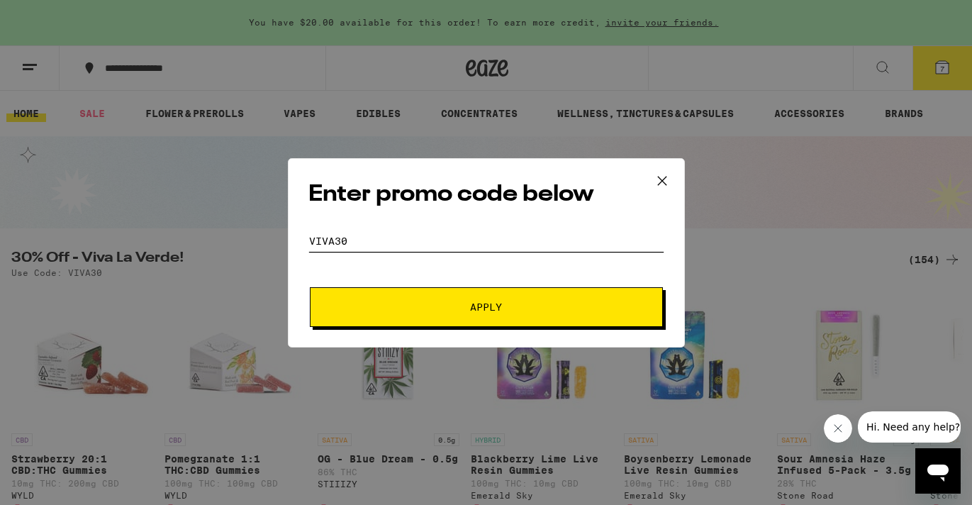
type input "viva30"
click at [474, 283] on form "Promo Code viva30 Apply" at bounding box center [486, 278] width 356 height 96
click at [474, 288] on button "Apply" at bounding box center [486, 307] width 353 height 40
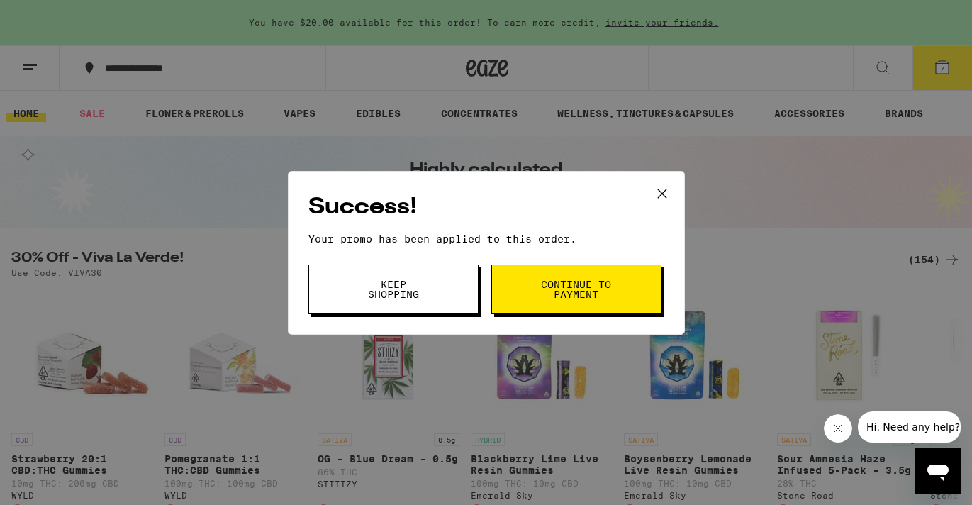
click at [550, 291] on span "Continue to payment" at bounding box center [576, 289] width 72 height 20
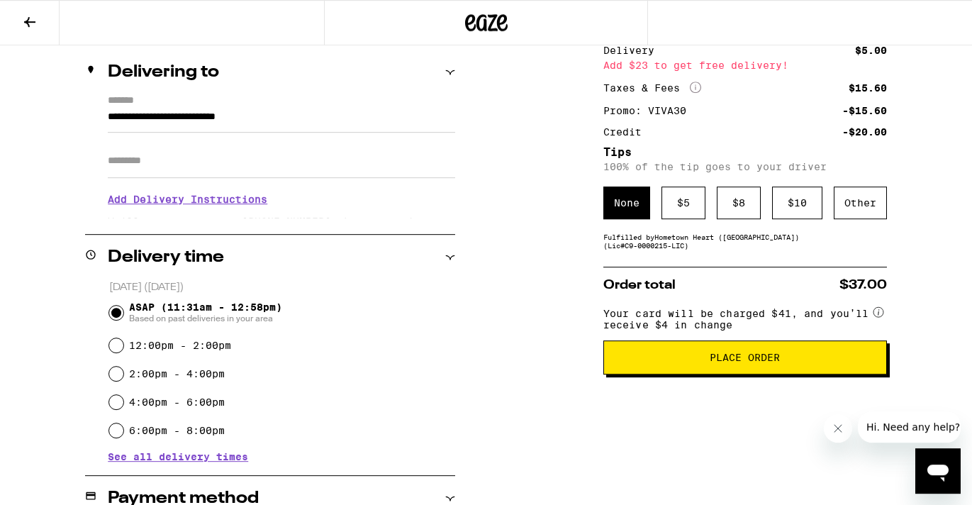
scroll to position [201, 0]
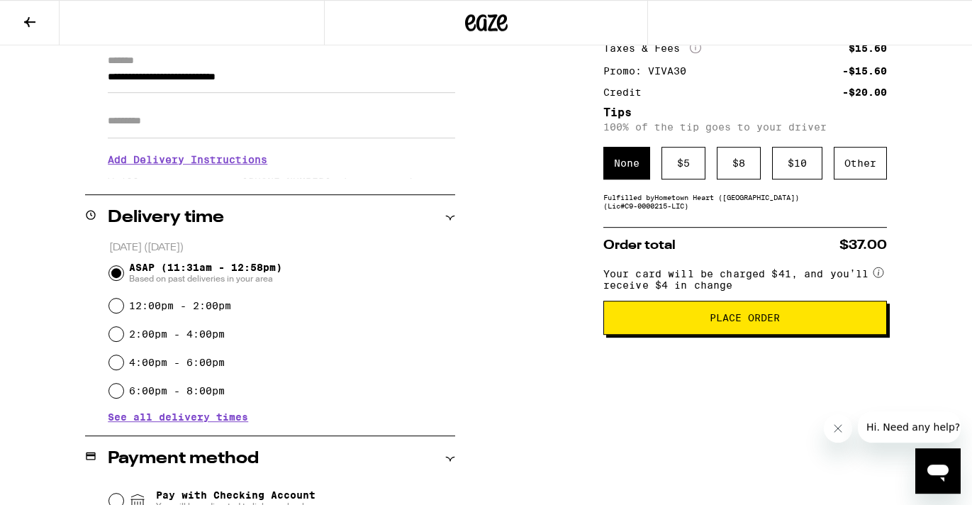
click at [648, 323] on button "Place Order" at bounding box center [746, 318] width 284 height 34
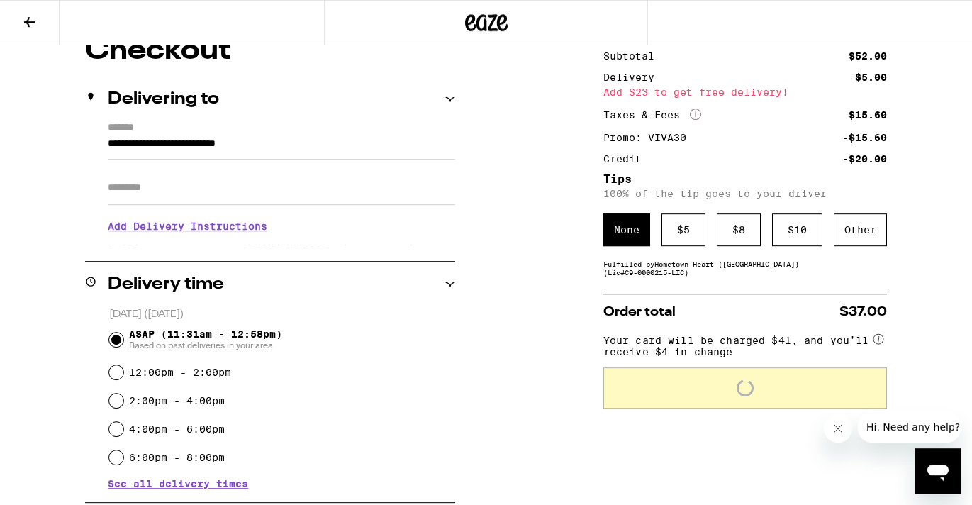
scroll to position [111, 0]
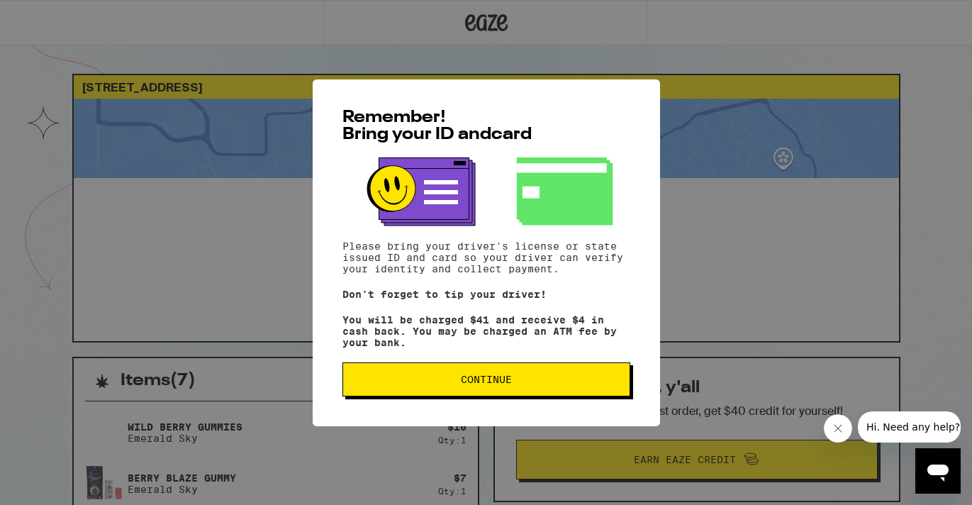
click at [576, 394] on button "Continue" at bounding box center [487, 379] width 288 height 34
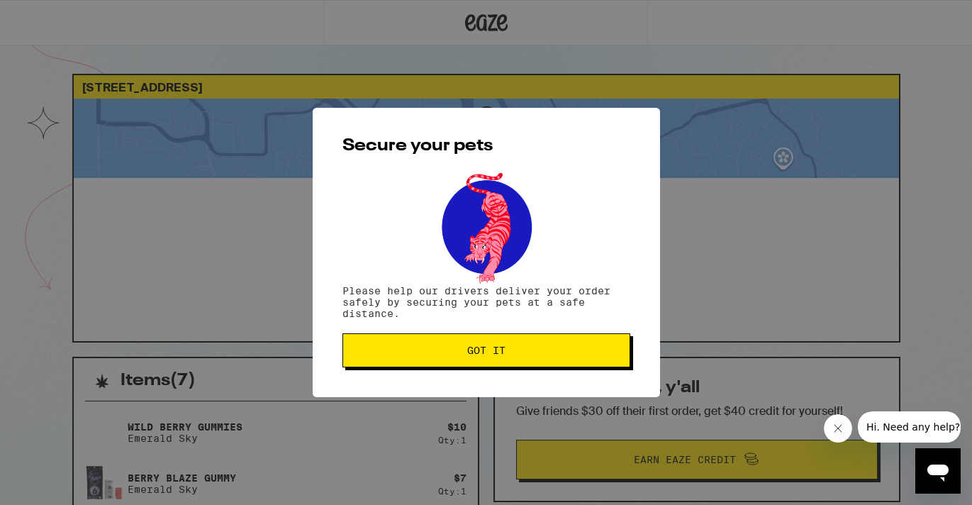
click at [560, 377] on div "Secure your pets Please help our drivers deliver your order safely by securing …" at bounding box center [487, 252] width 348 height 289
click at [558, 365] on button "Got it" at bounding box center [487, 350] width 288 height 34
